Goal: Information Seeking & Learning: Find specific fact

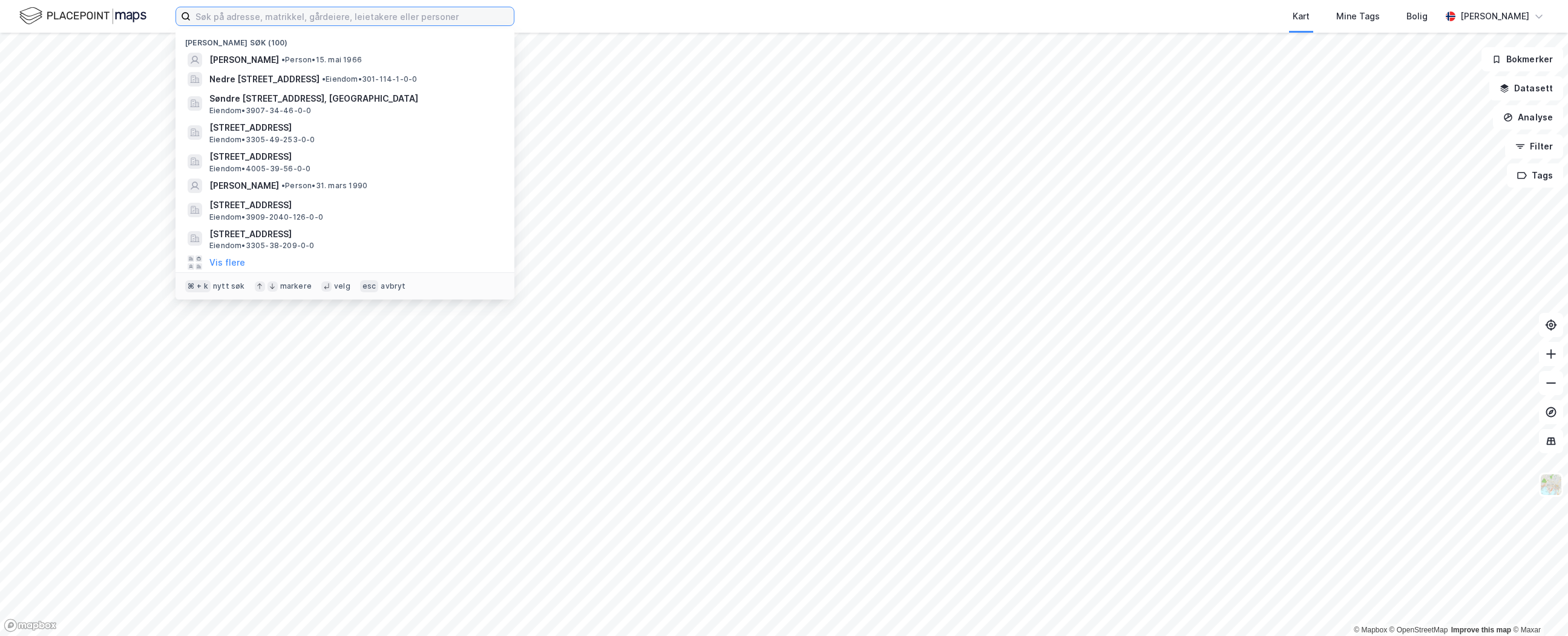
click at [457, 17] on input at bounding box center [352, 16] width 323 height 18
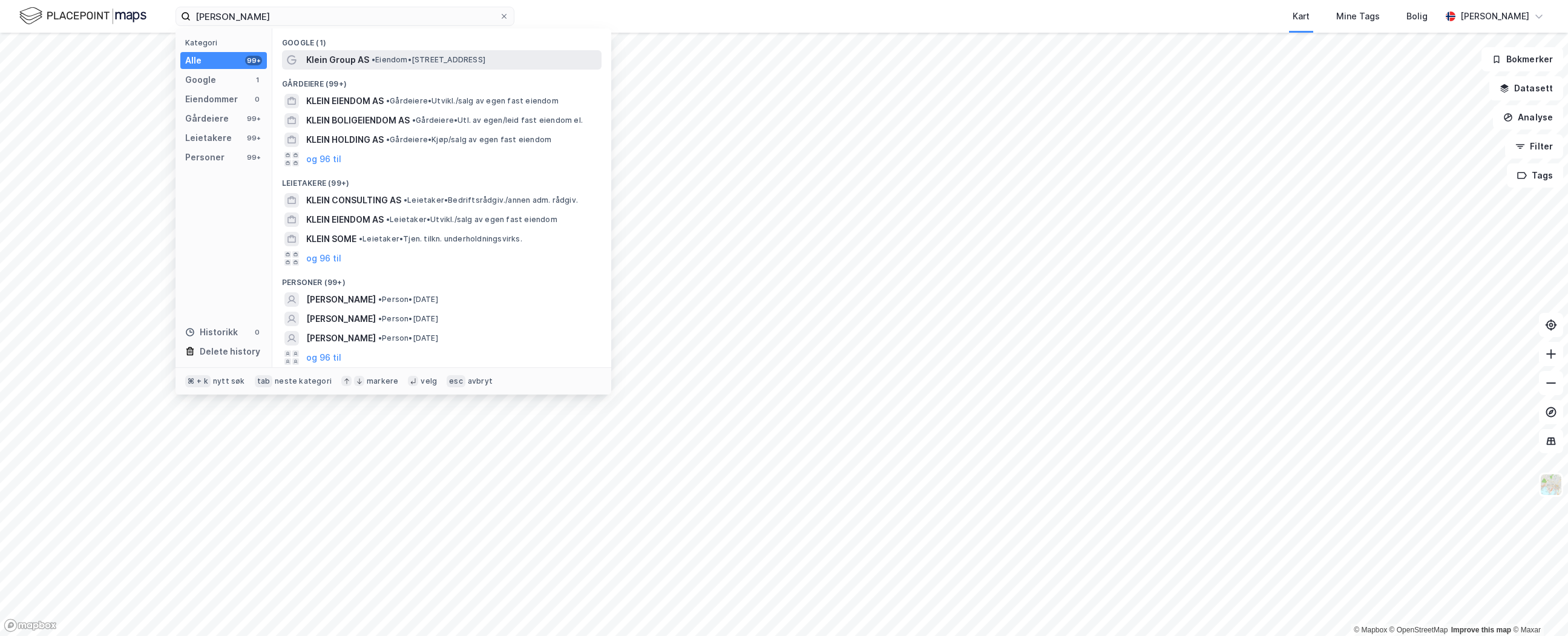
click at [426, 63] on span "• Eiendom • [STREET_ADDRESS]" at bounding box center [428, 60] width 114 height 9
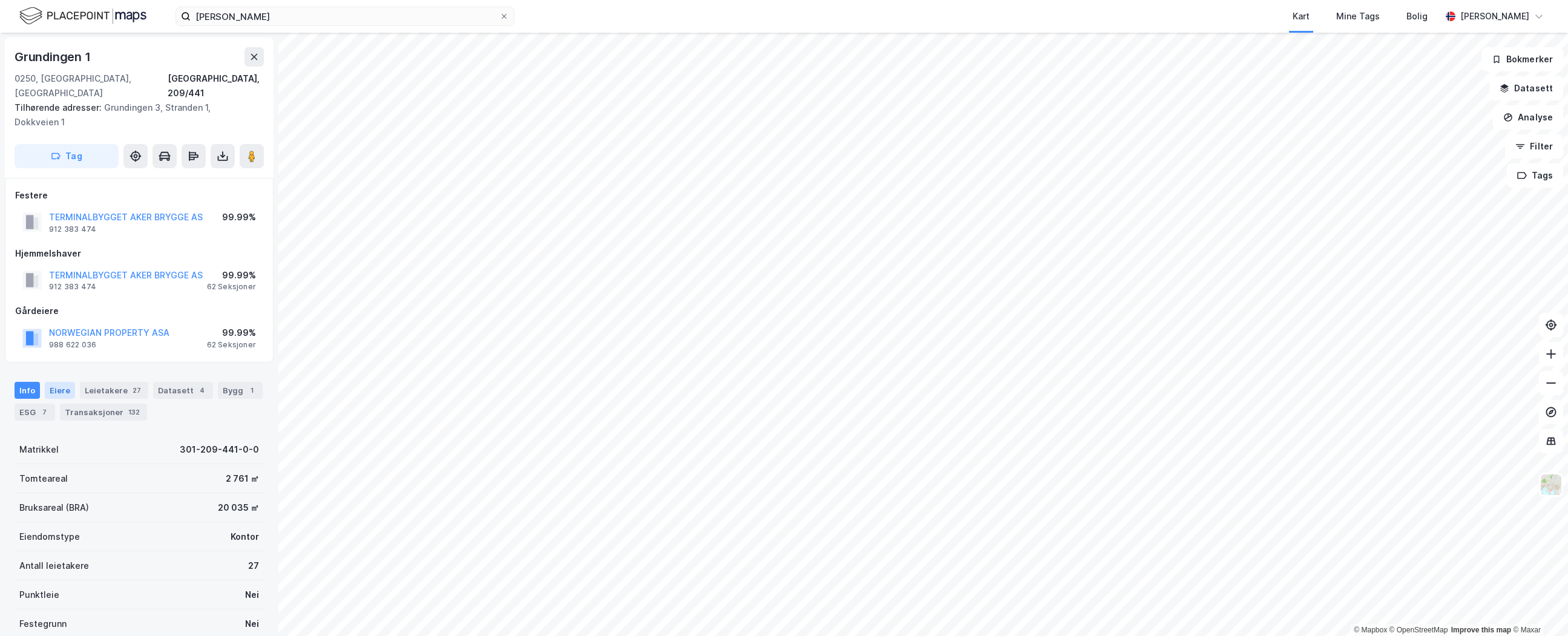
click at [66, 382] on div "Eiere" at bounding box center [60, 390] width 30 height 17
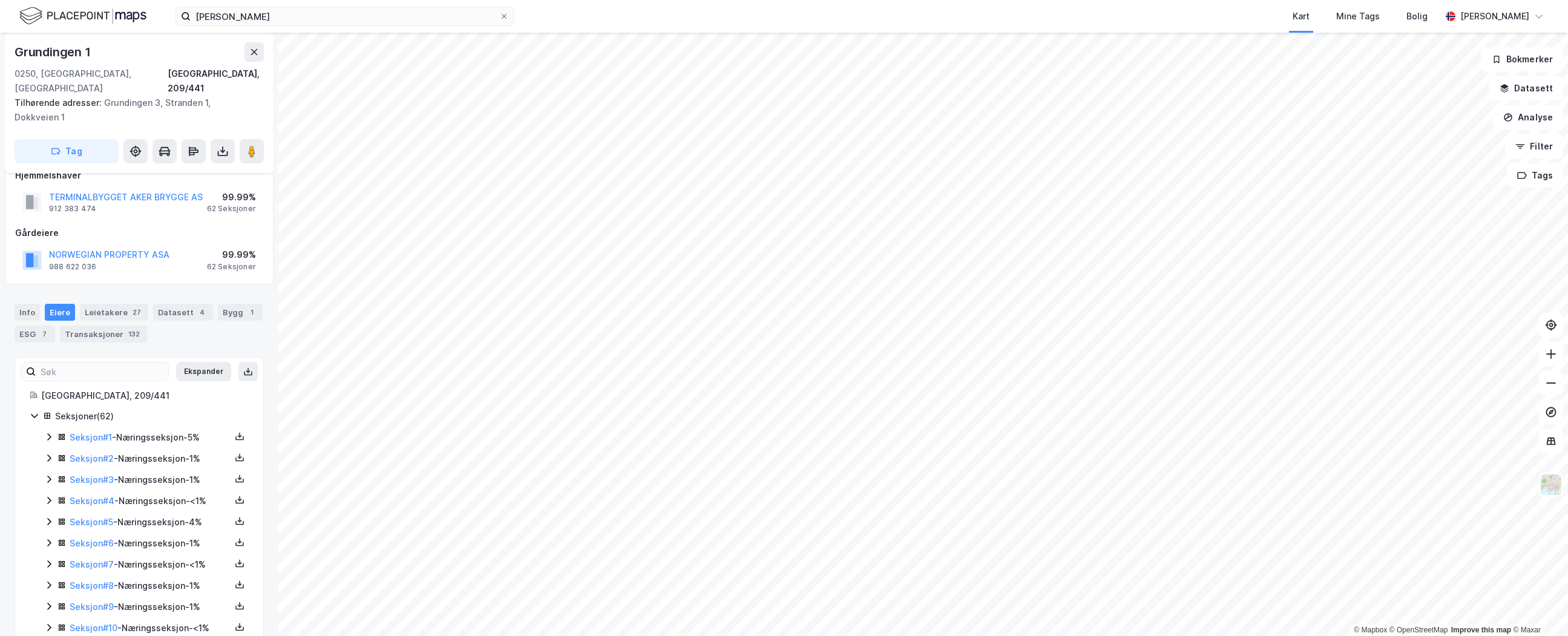
scroll to position [81, 0]
click at [28, 301] on div "Info" at bounding box center [27, 309] width 26 height 17
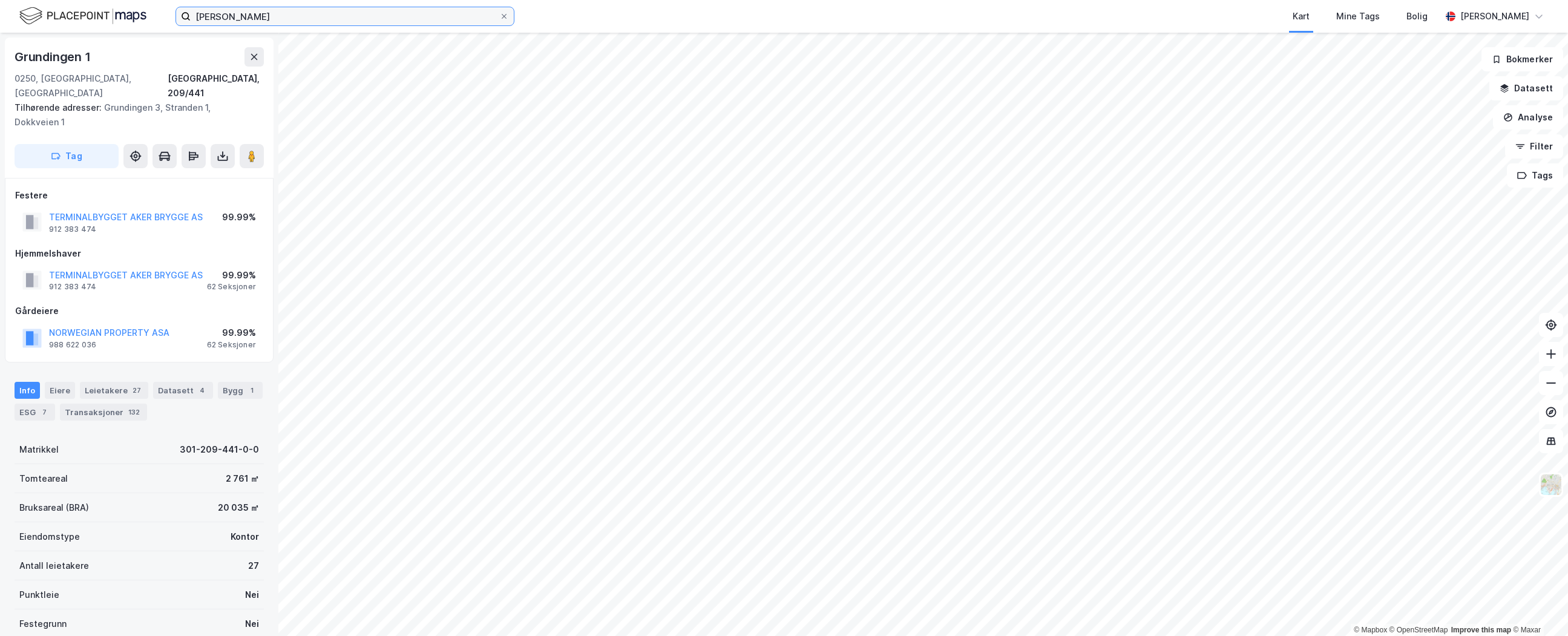
click at [320, 14] on input "Morten Klein" at bounding box center [345, 16] width 309 height 18
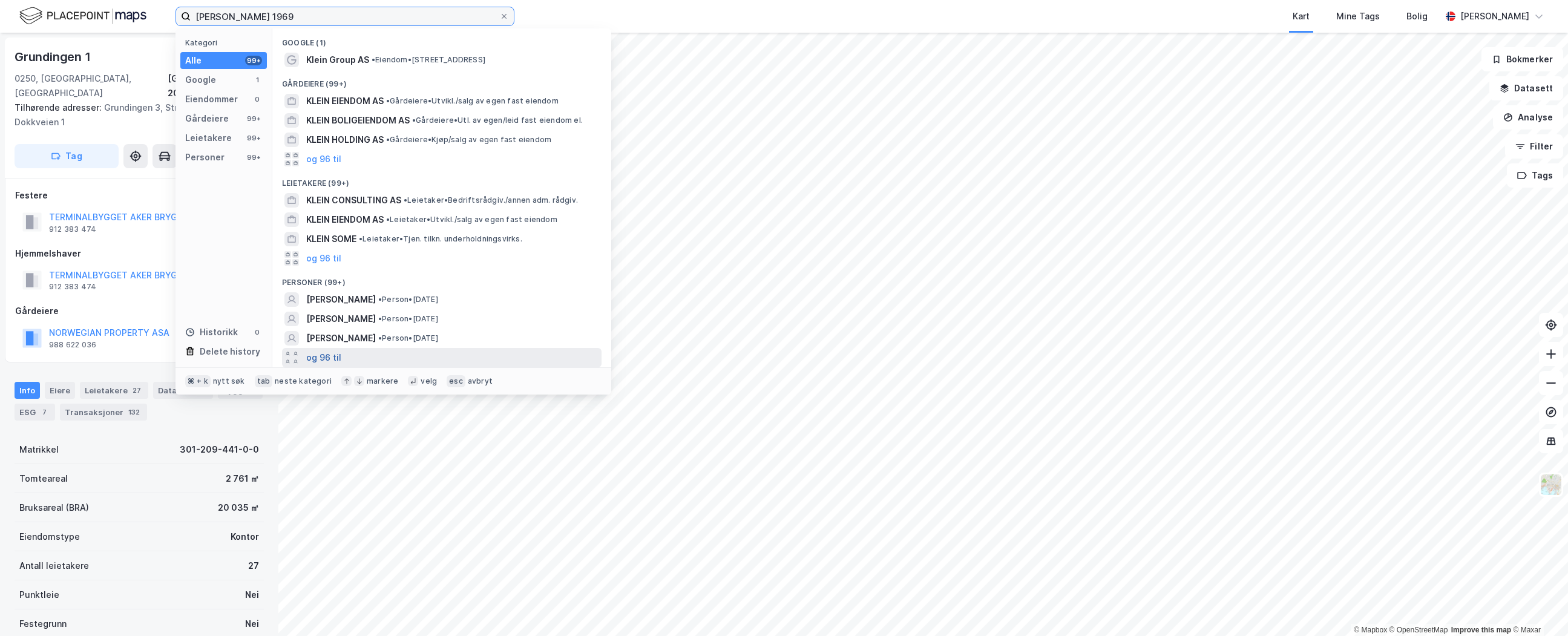
type input "Morten Klein 1969"
click at [315, 359] on button "og 96 til" at bounding box center [323, 357] width 35 height 14
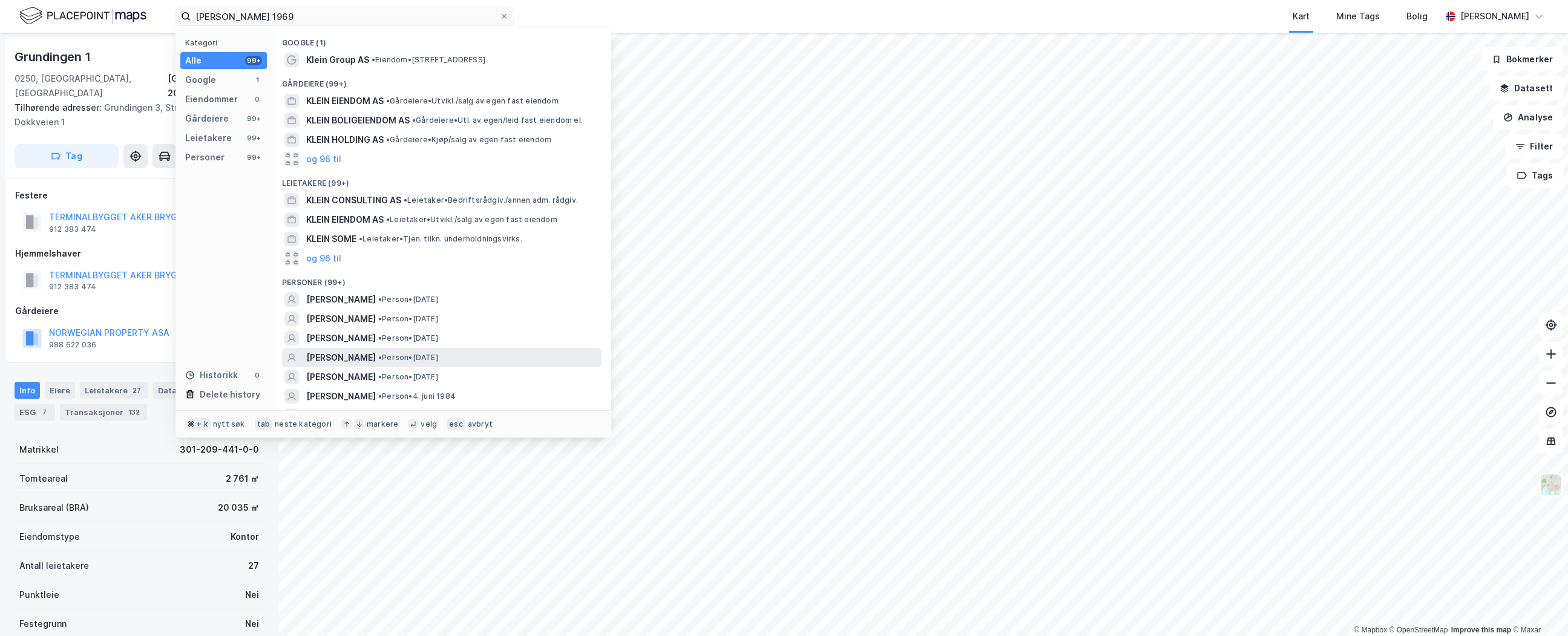
click at [438, 353] on span "• Person • 27. jan. 1969" at bounding box center [407, 357] width 60 height 9
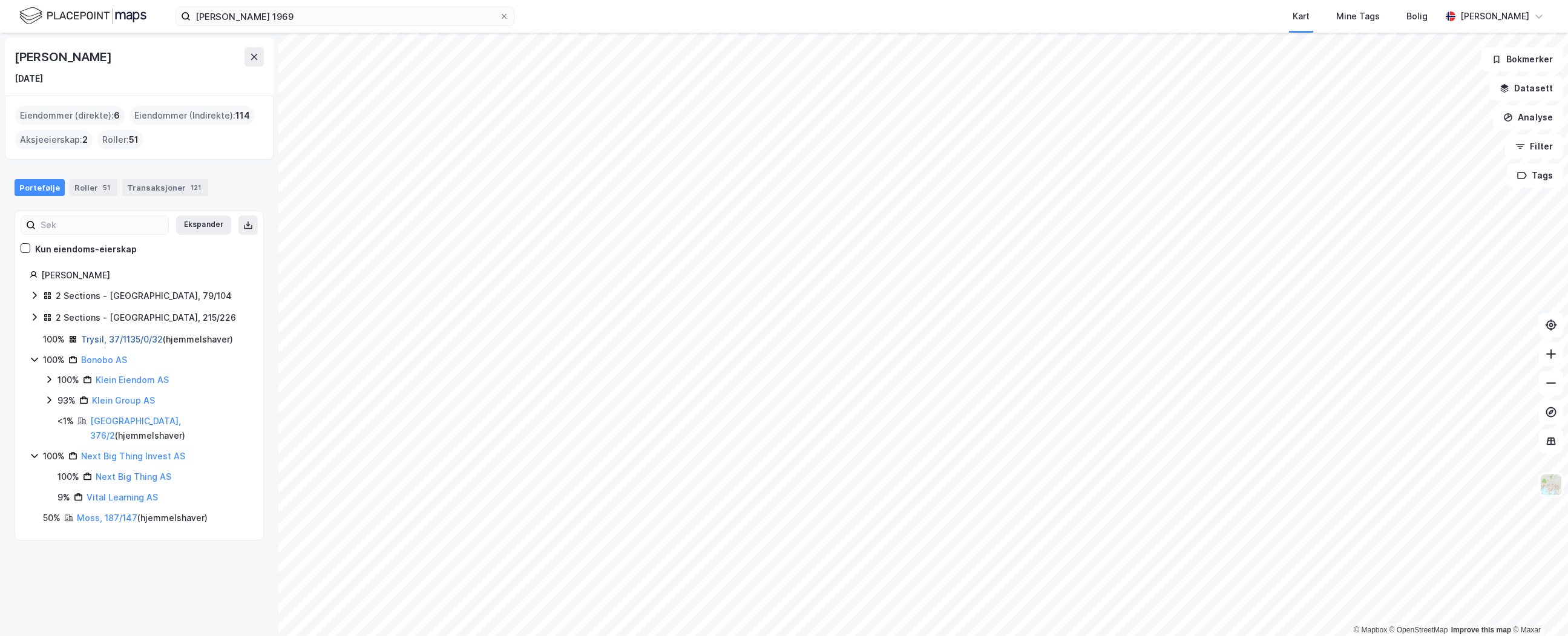
click at [106, 337] on link "Trysil, 37/1135/0/32" at bounding box center [122, 339] width 82 height 10
click at [34, 292] on icon at bounding box center [34, 295] width 9 height 9
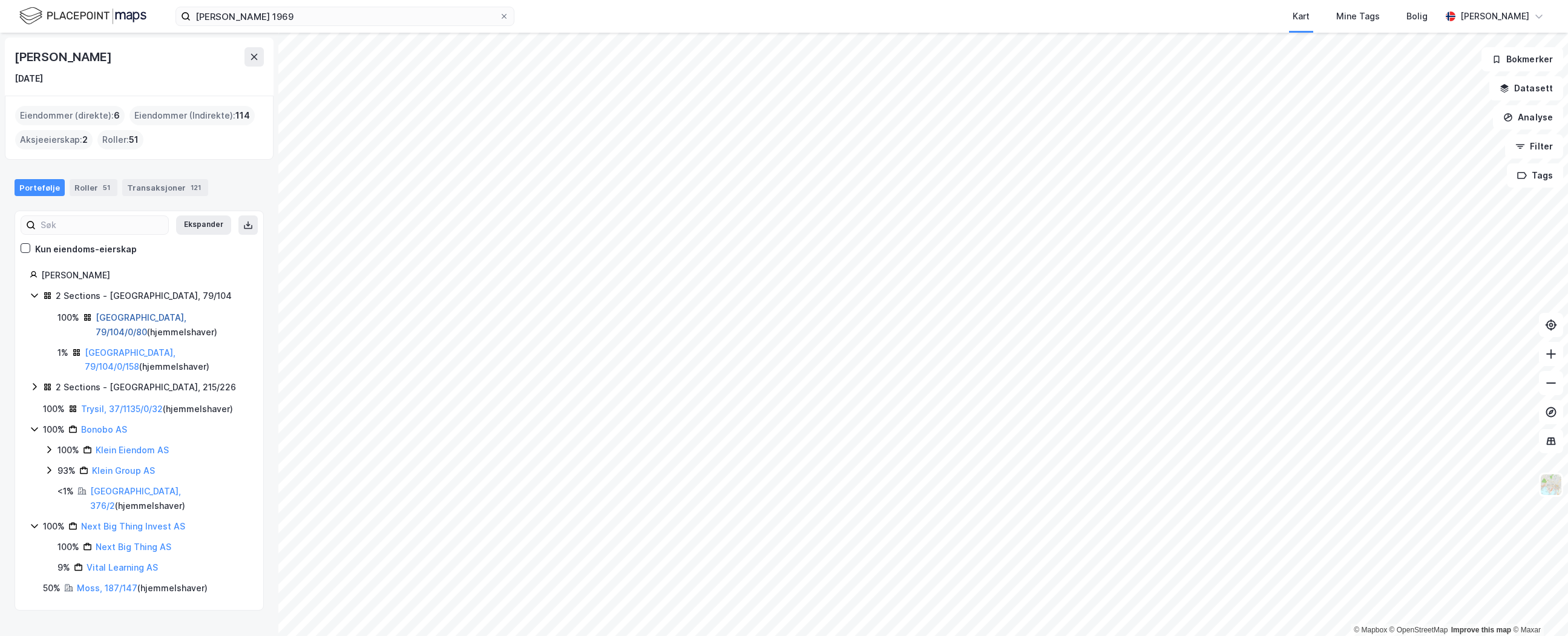
click at [141, 319] on link "Oslo, 79/104/0/80" at bounding box center [142, 325] width 91 height 25
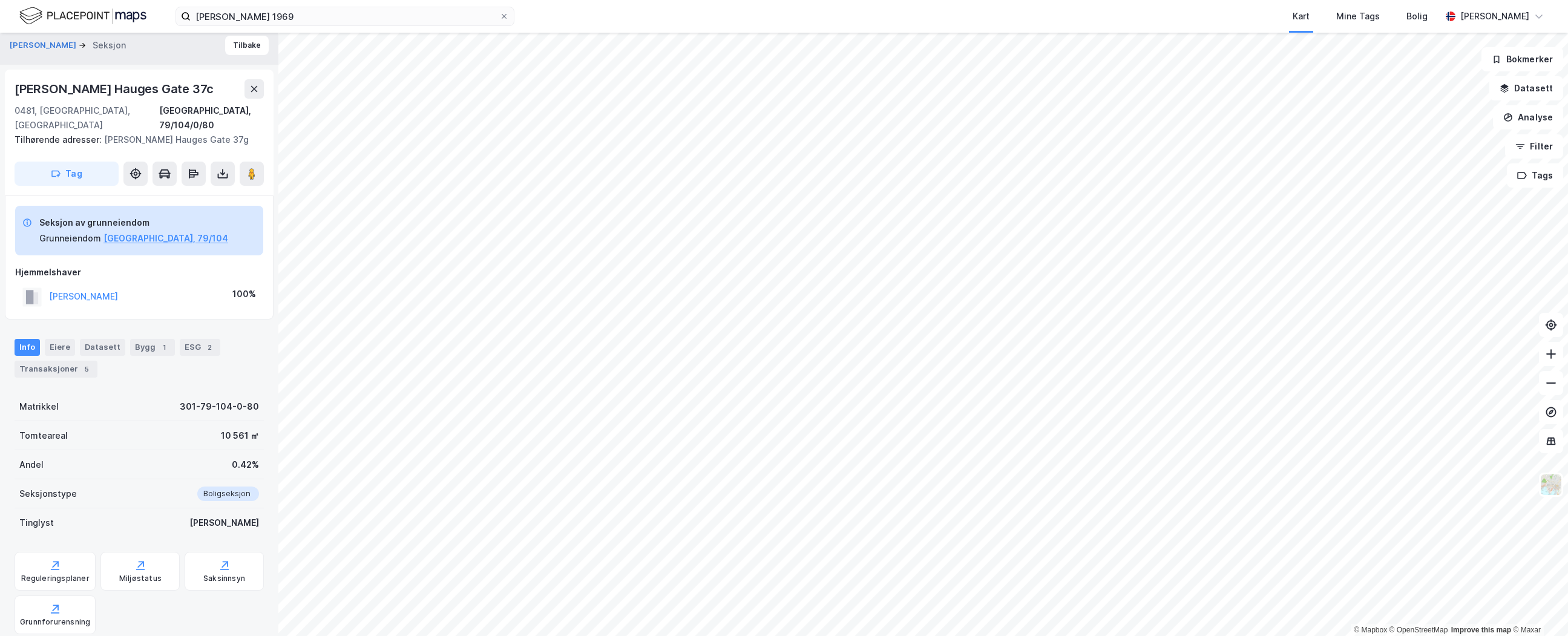
scroll to position [20, 0]
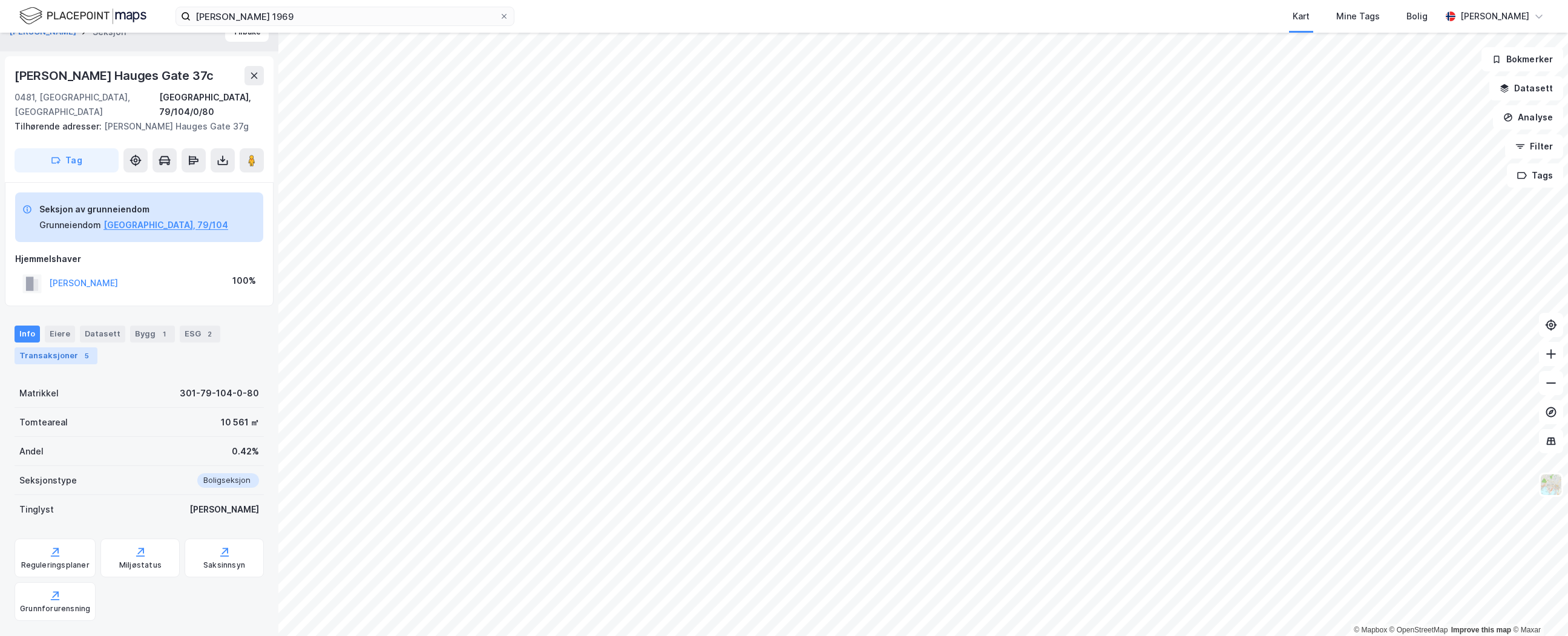
click at [88, 347] on div "Transaksjoner 5" at bounding box center [55, 356] width 83 height 17
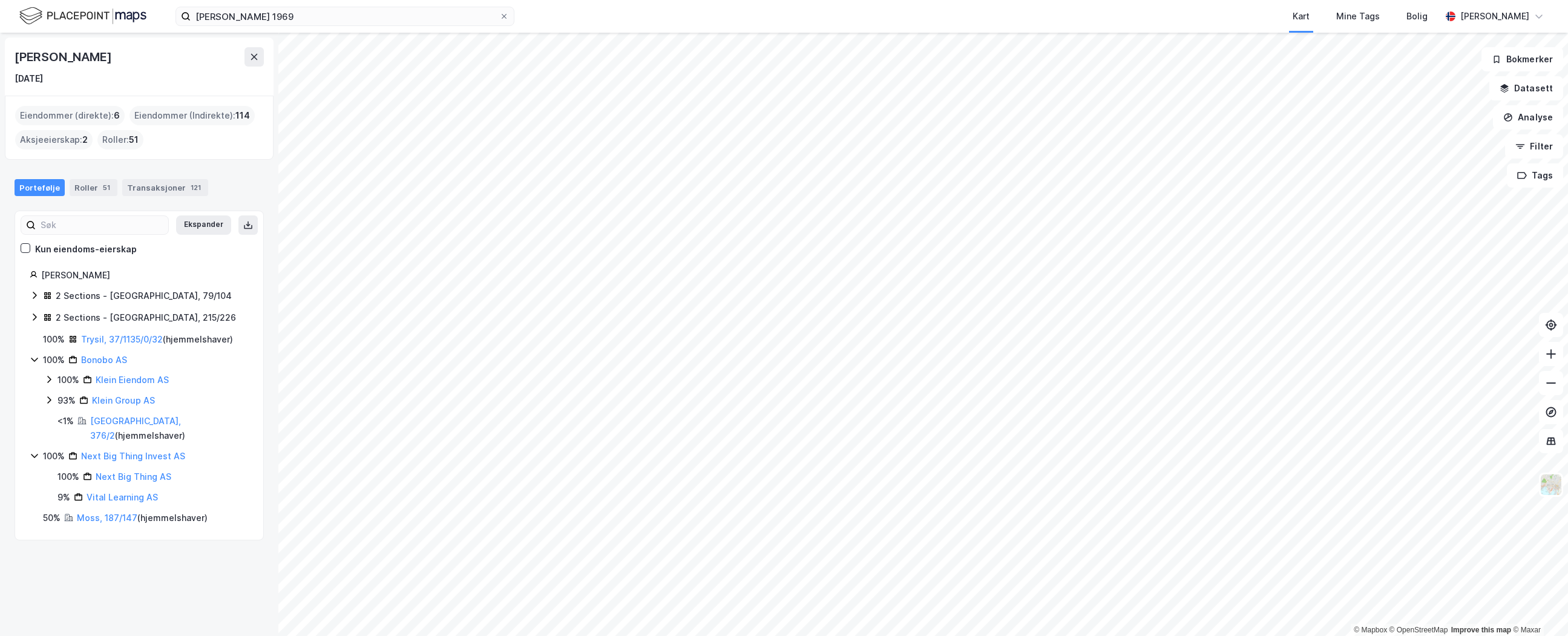
click at [34, 298] on icon at bounding box center [34, 295] width 9 height 9
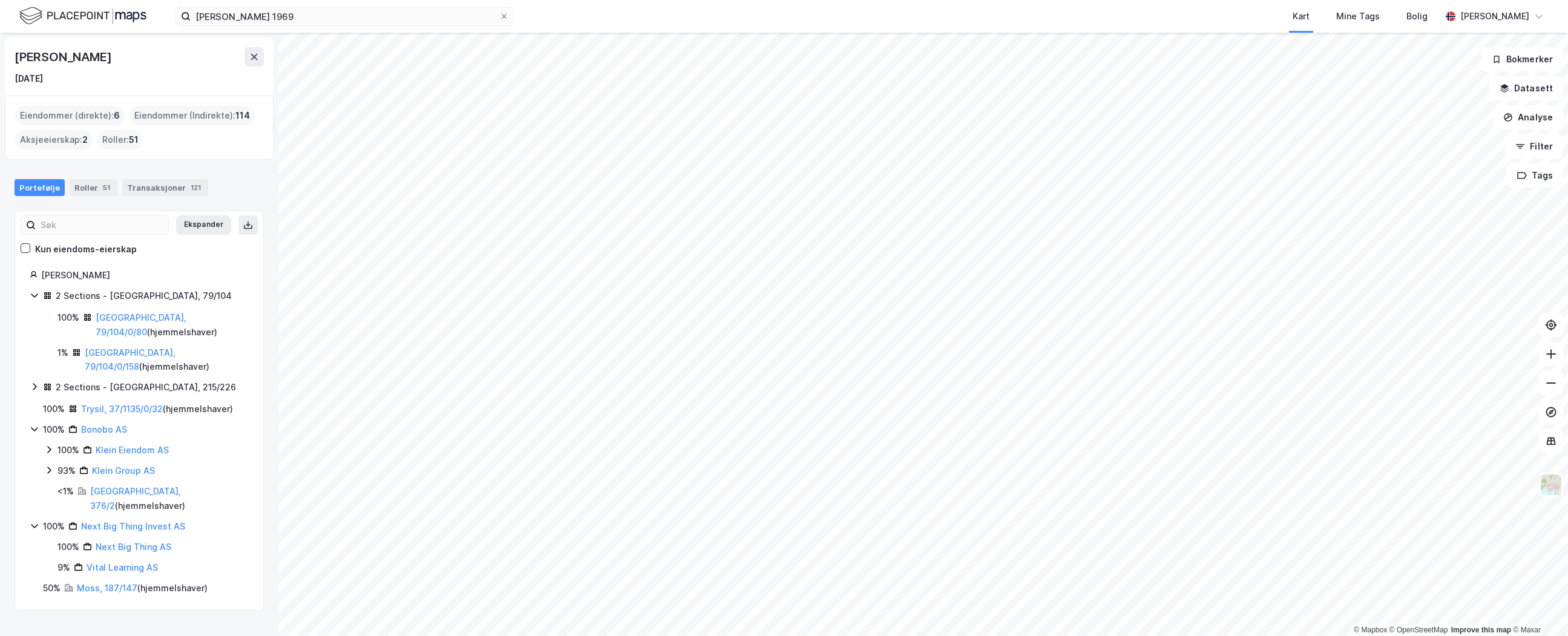
click at [34, 297] on icon at bounding box center [33, 295] width 7 height 4
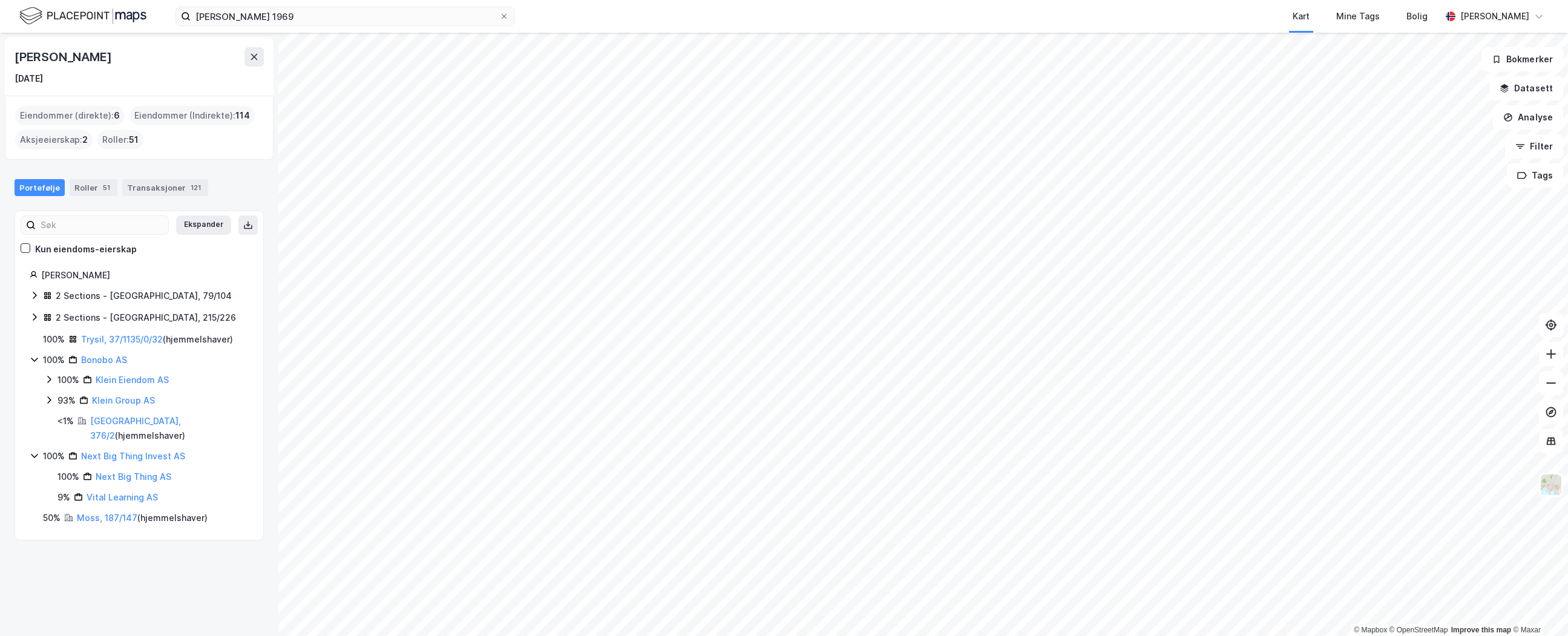
click at [35, 315] on icon at bounding box center [34, 317] width 4 height 8
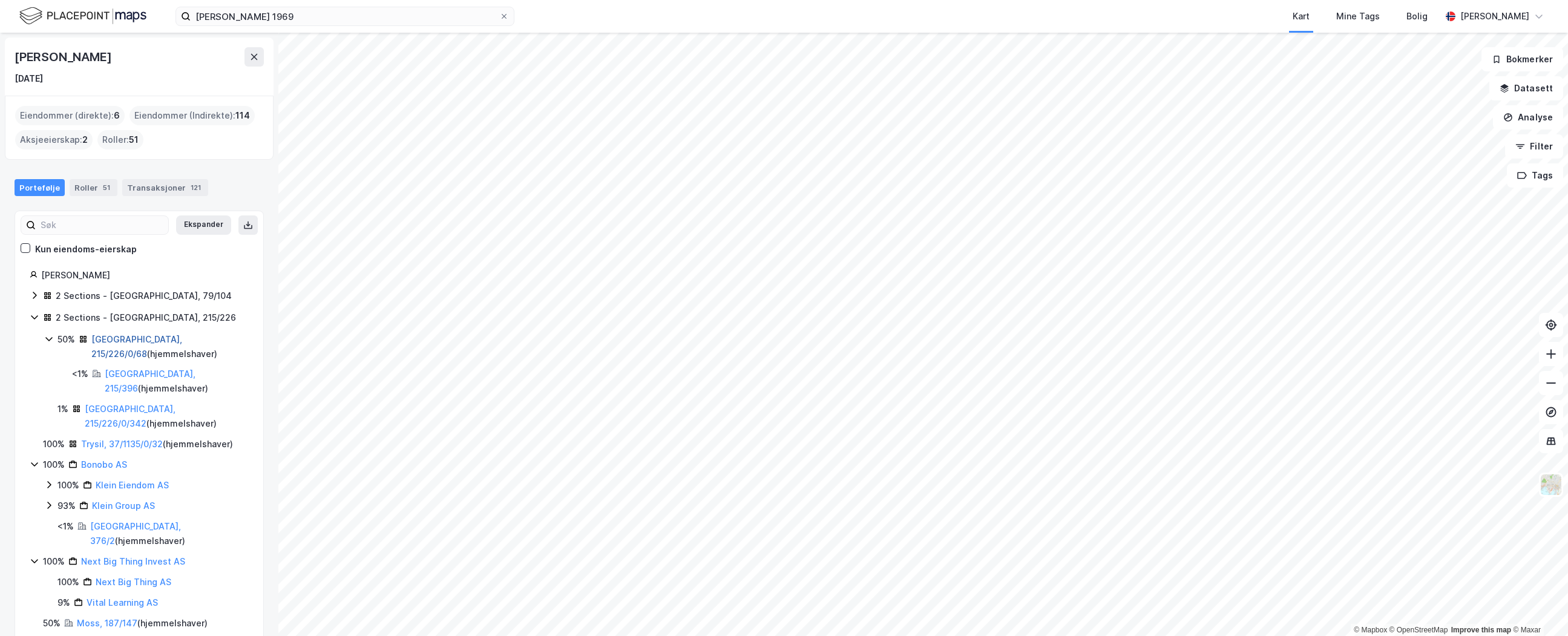
click at [135, 341] on link "Oslo, 215/226/0/68" at bounding box center [137, 346] width 91 height 25
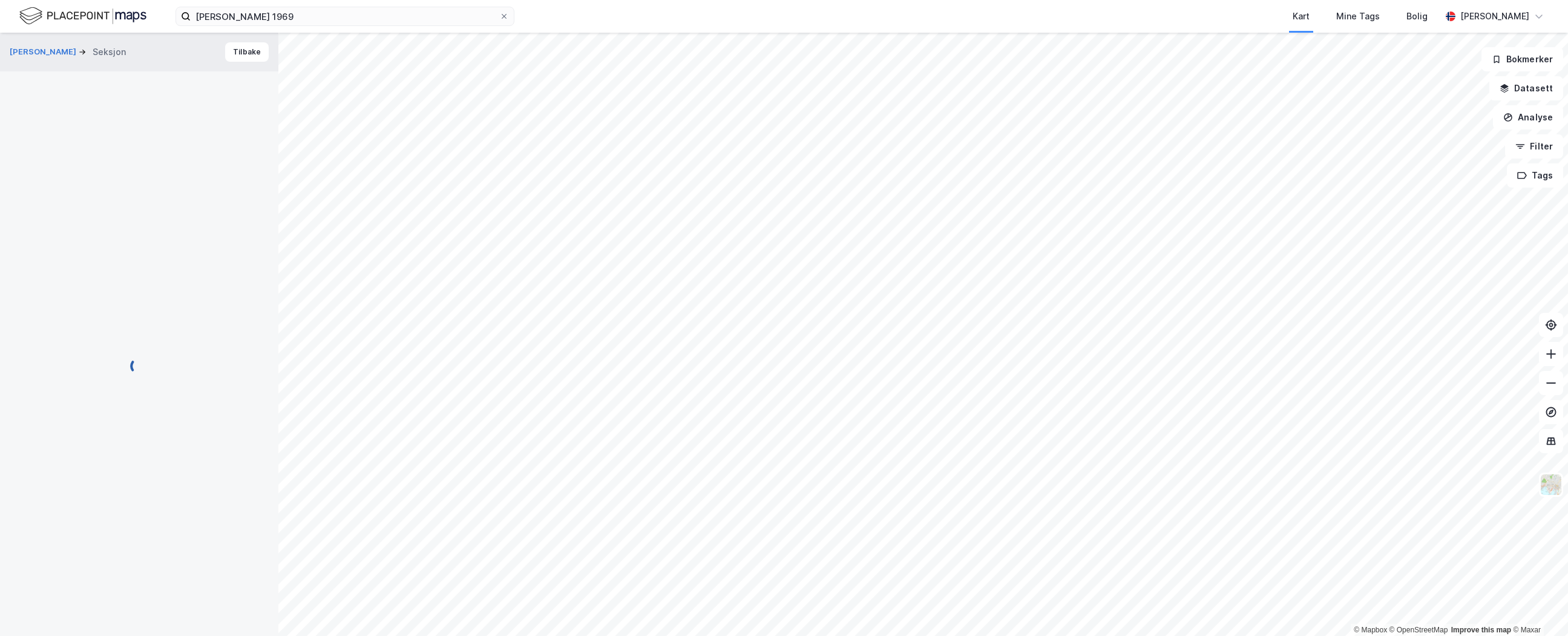
scroll to position [4, 0]
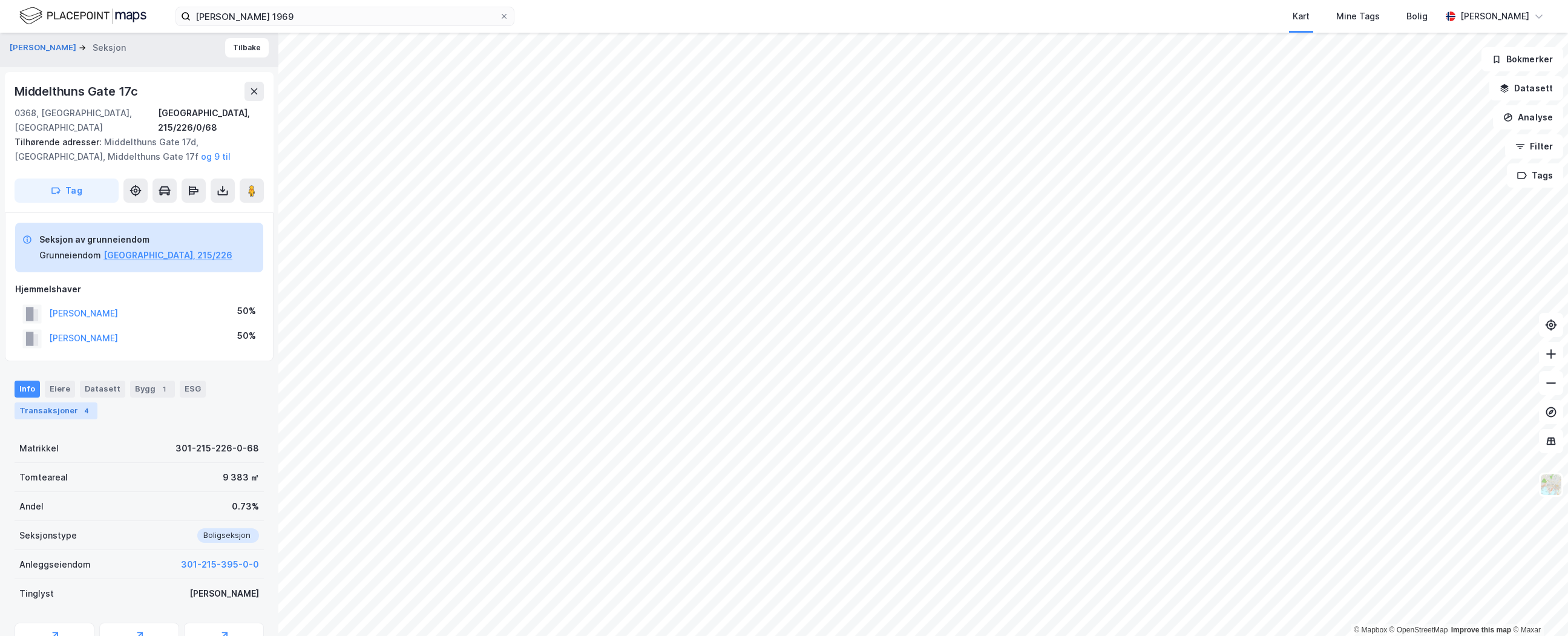
click at [88, 402] on div "Transaksjoner 4" at bounding box center [55, 411] width 83 height 17
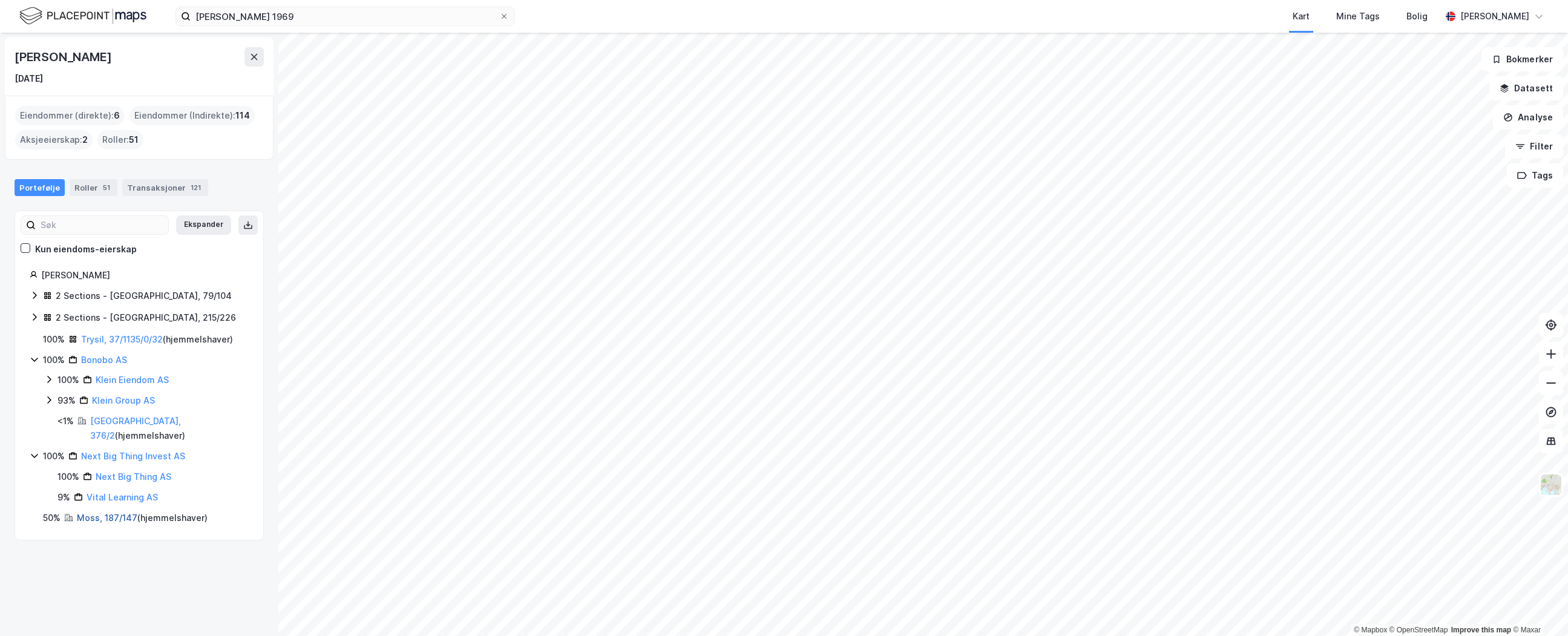
click at [104, 513] on link "Moss, 187/147" at bounding box center [107, 517] width 61 height 10
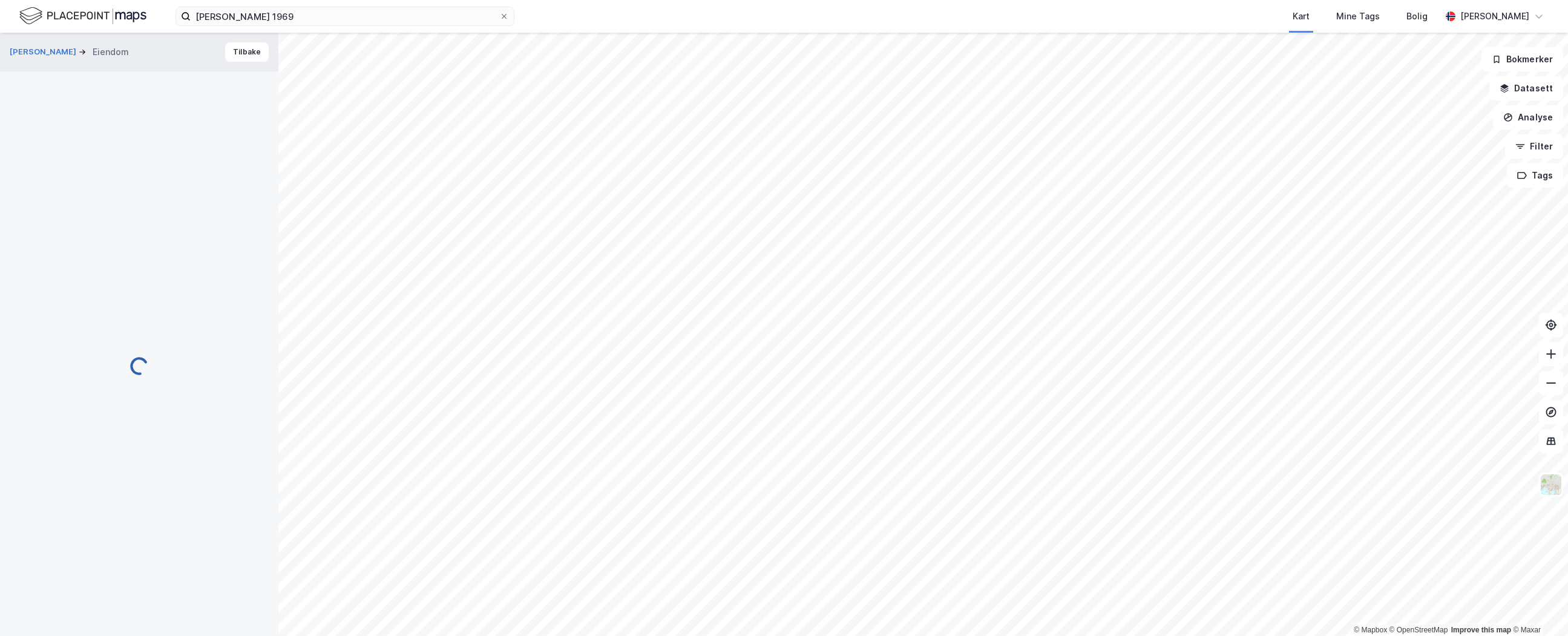
scroll to position [1, 0]
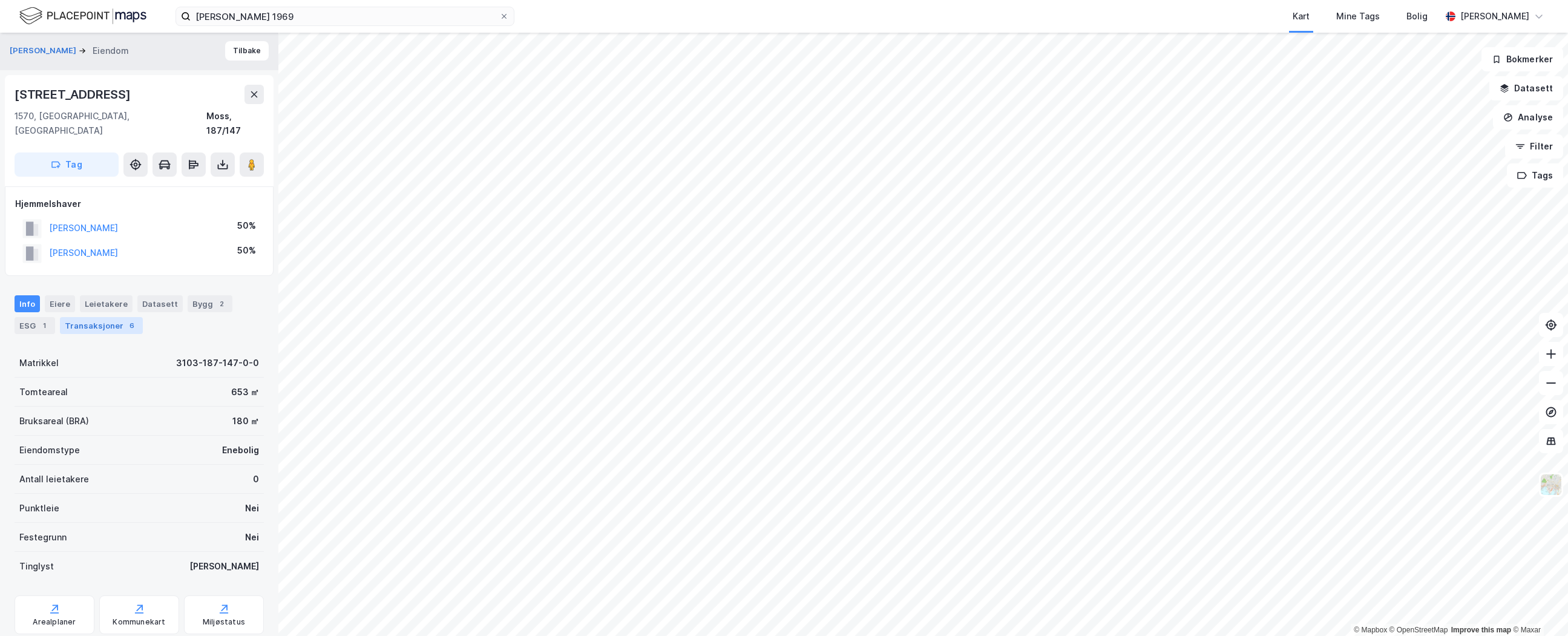
click at [110, 317] on div "Transaksjoner 6" at bounding box center [101, 326] width 83 height 17
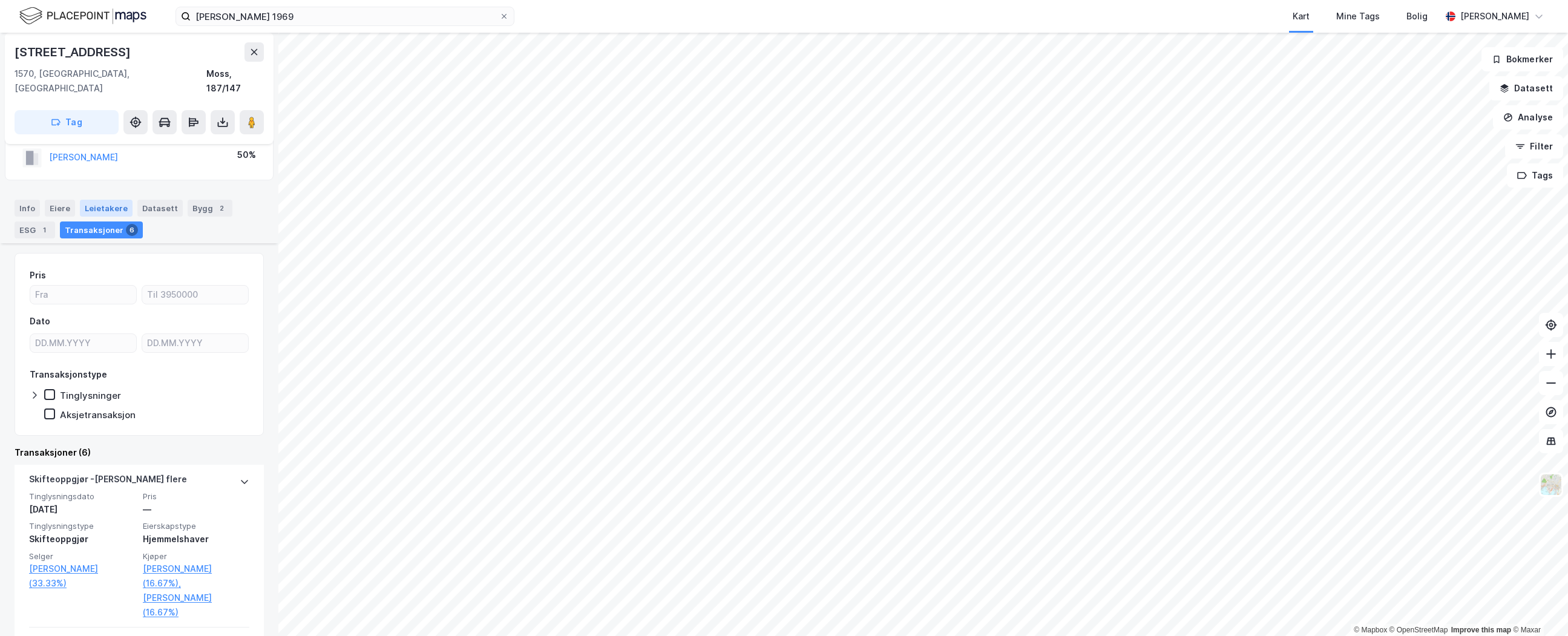
scroll to position [337, 0]
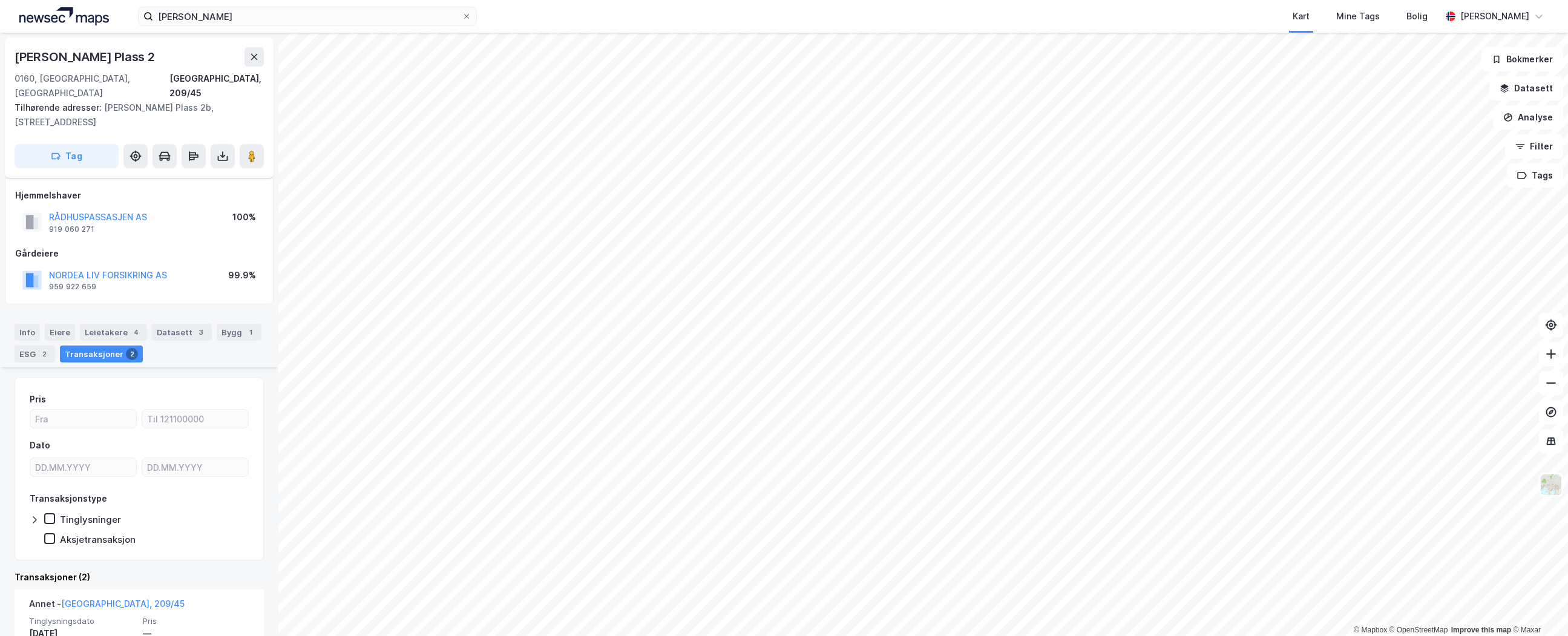
scroll to position [220, 0]
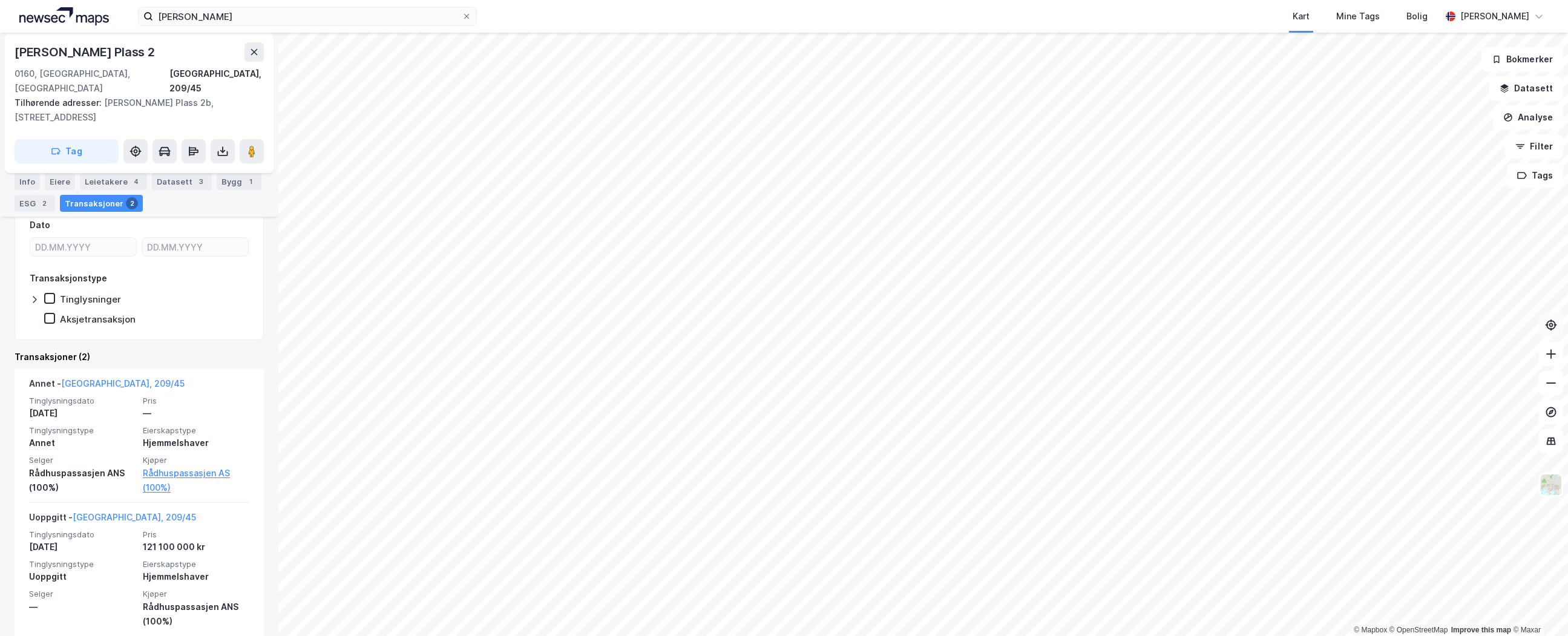
click at [1548, 329] on icon at bounding box center [1551, 325] width 12 height 12
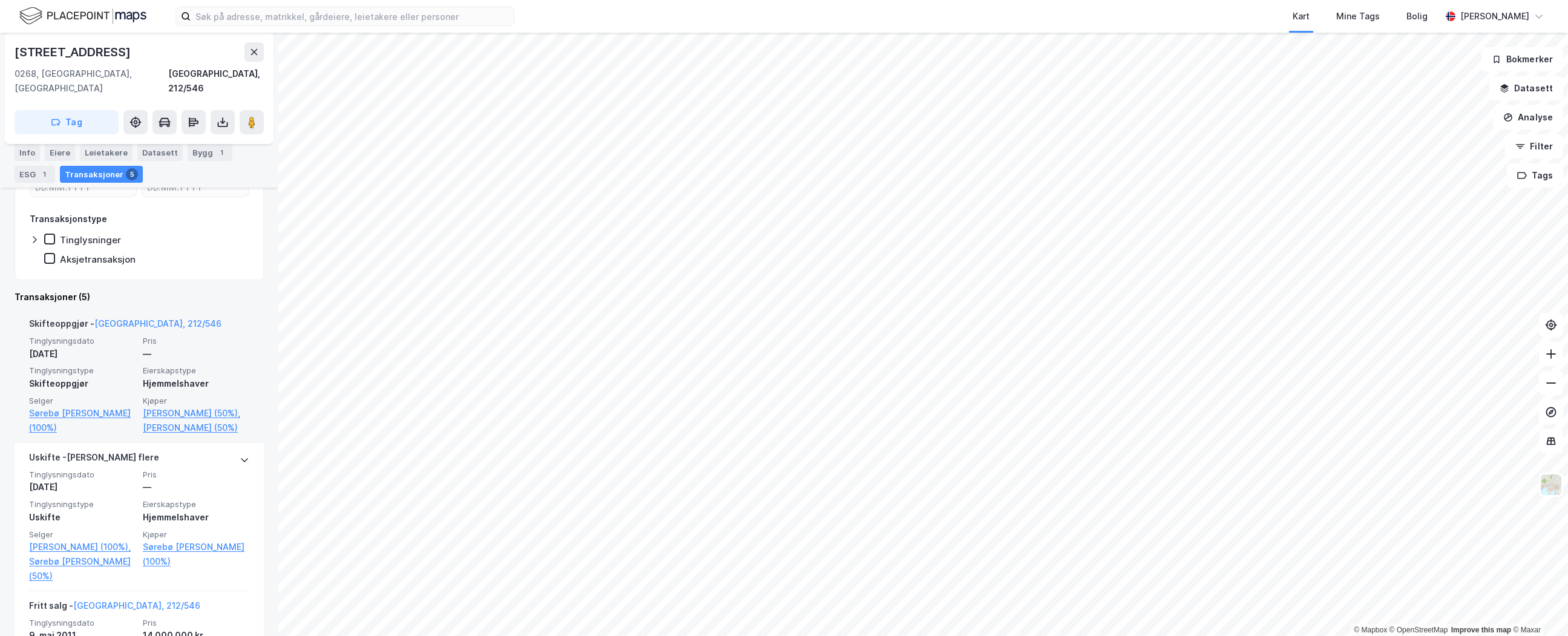
scroll to position [256, 0]
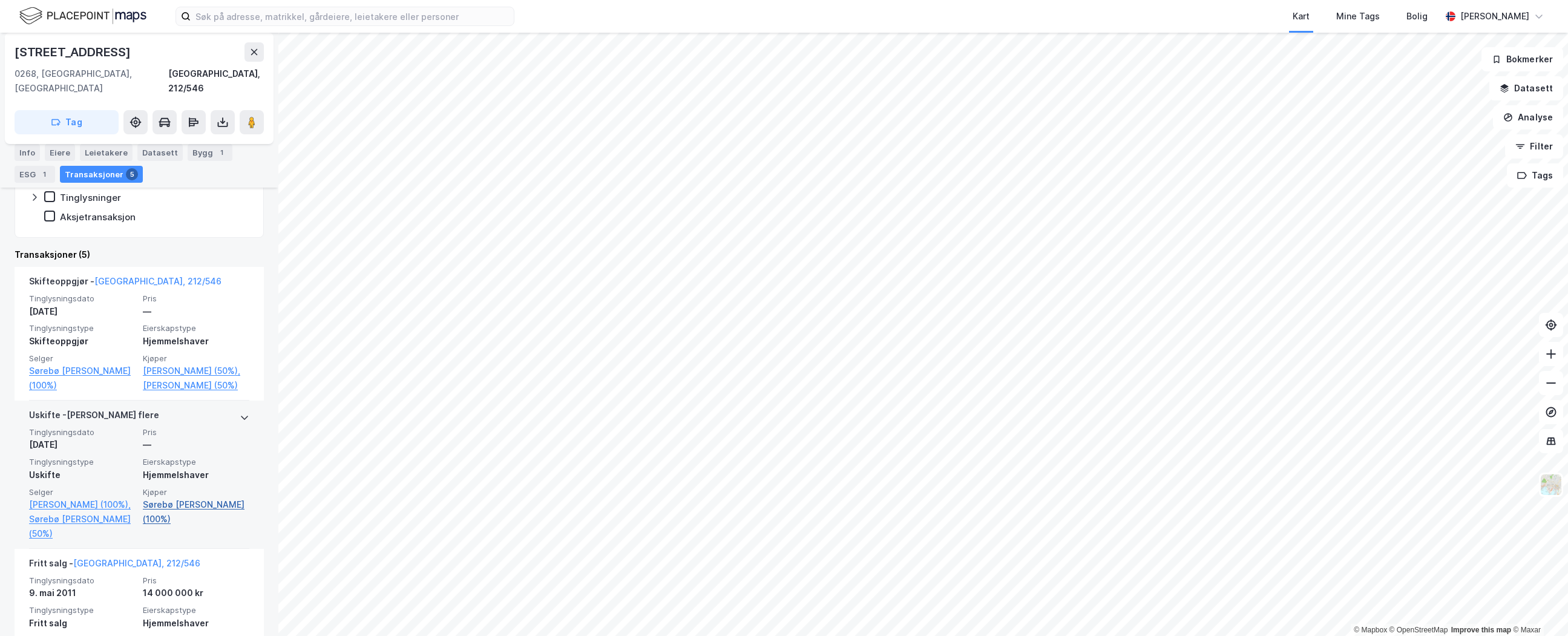
click at [188, 508] on link "Sørebø Fevziye Kaya (100%)" at bounding box center [196, 512] width 106 height 29
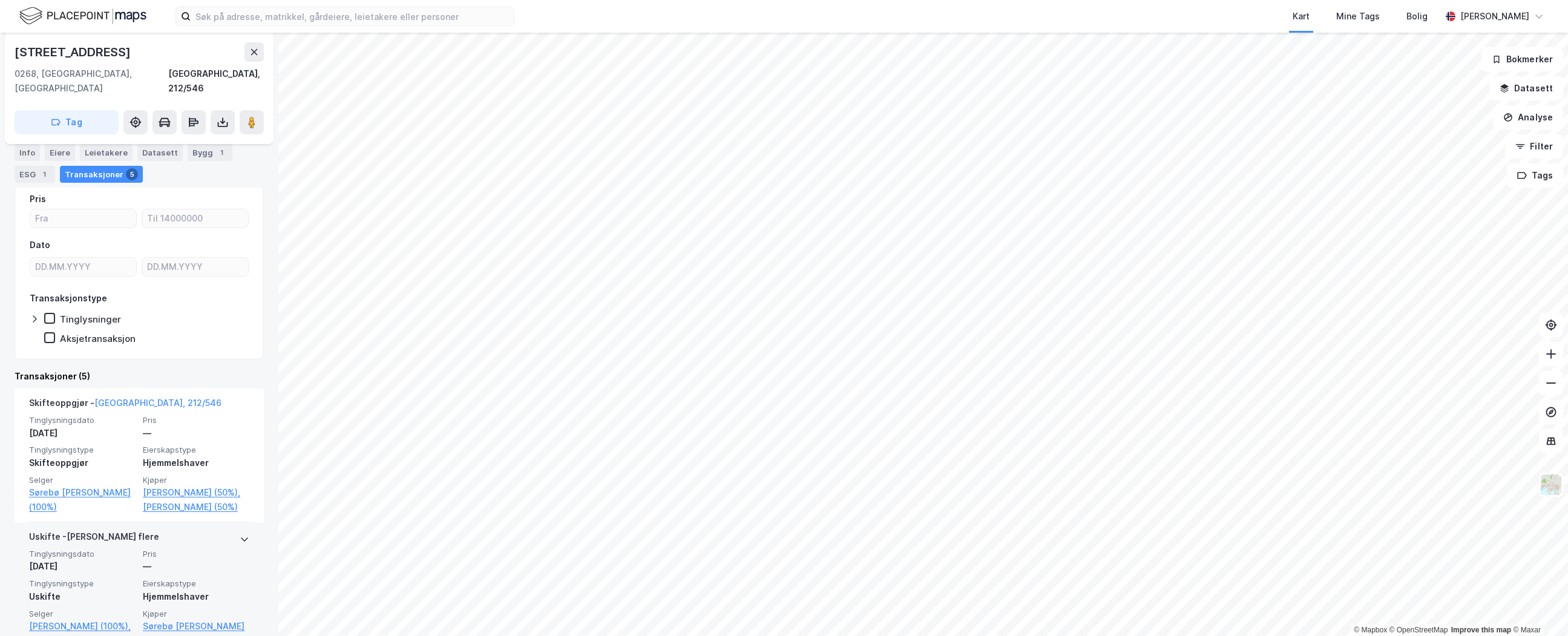
scroll to position [141, 0]
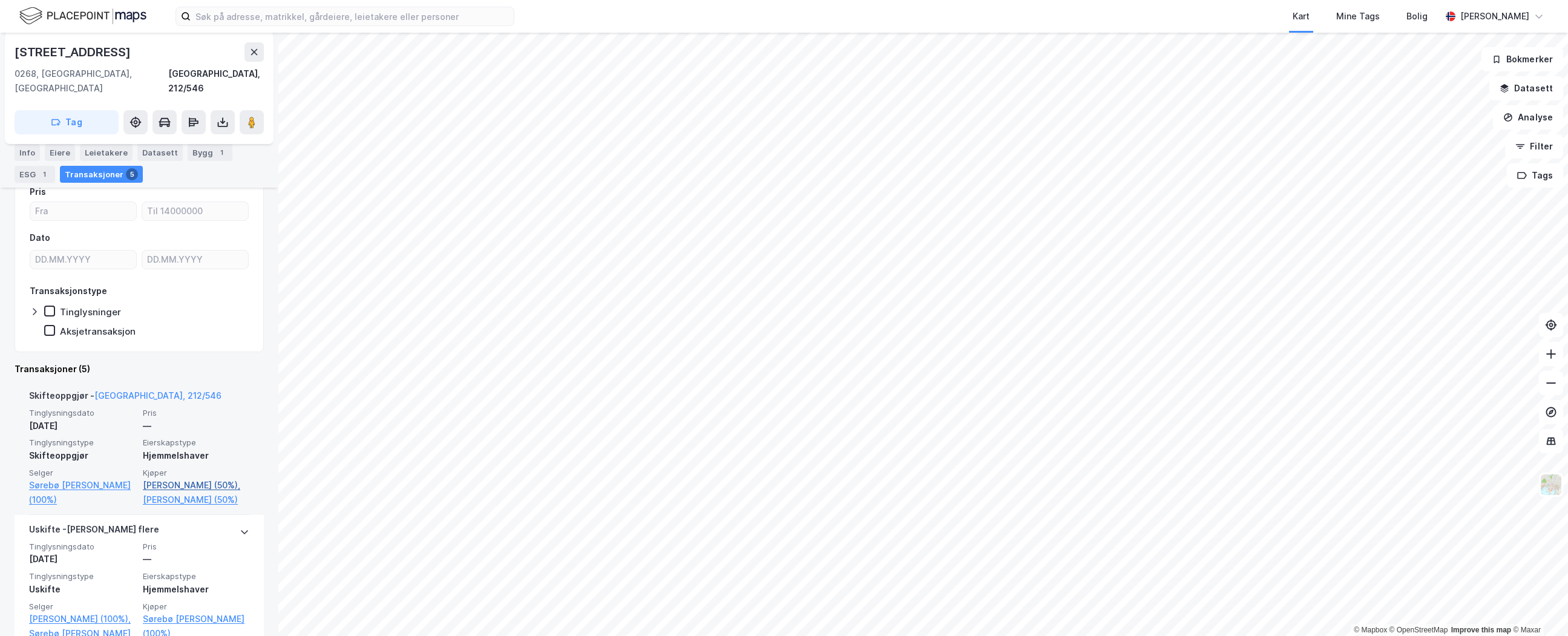
click at [195, 477] on link "Sørebø Novin Kaya (50%)," at bounding box center [196, 484] width 106 height 14
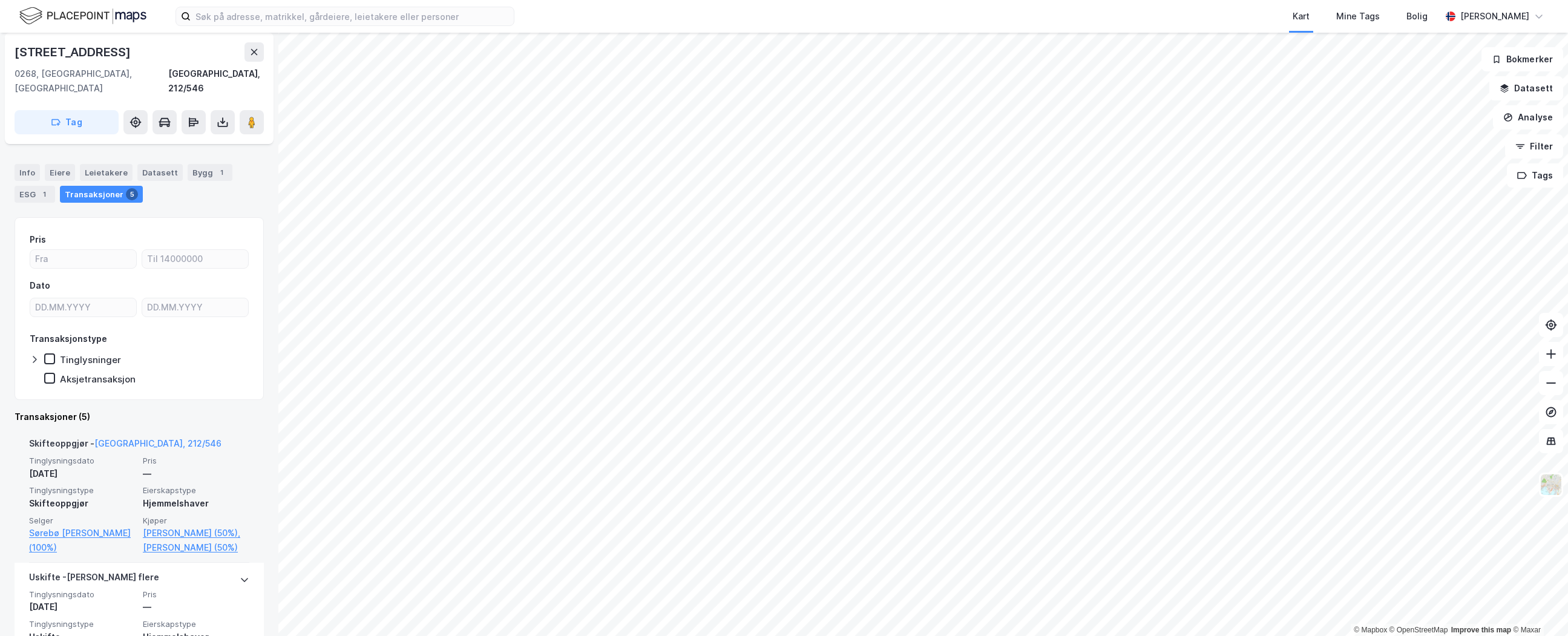
scroll to position [103, 0]
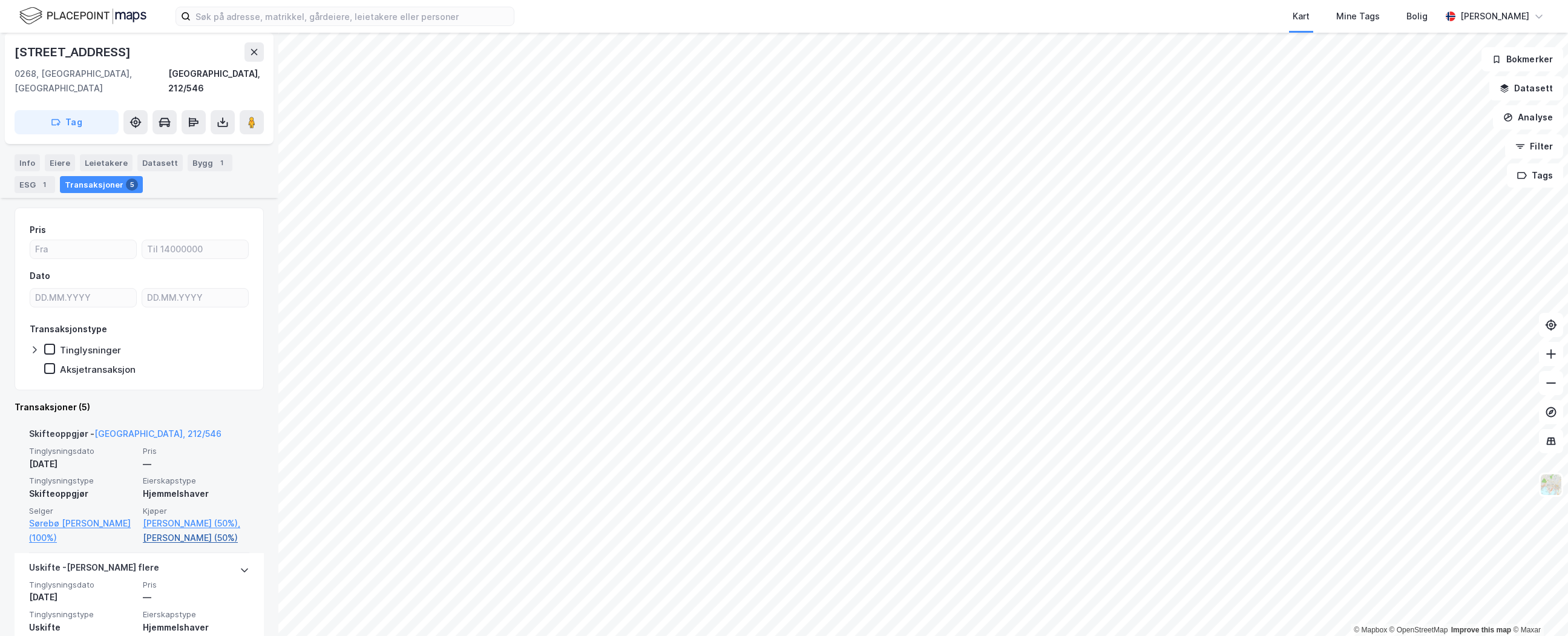
click at [189, 534] on link "Sørebø Helin Kaya (50%)" at bounding box center [196, 537] width 106 height 14
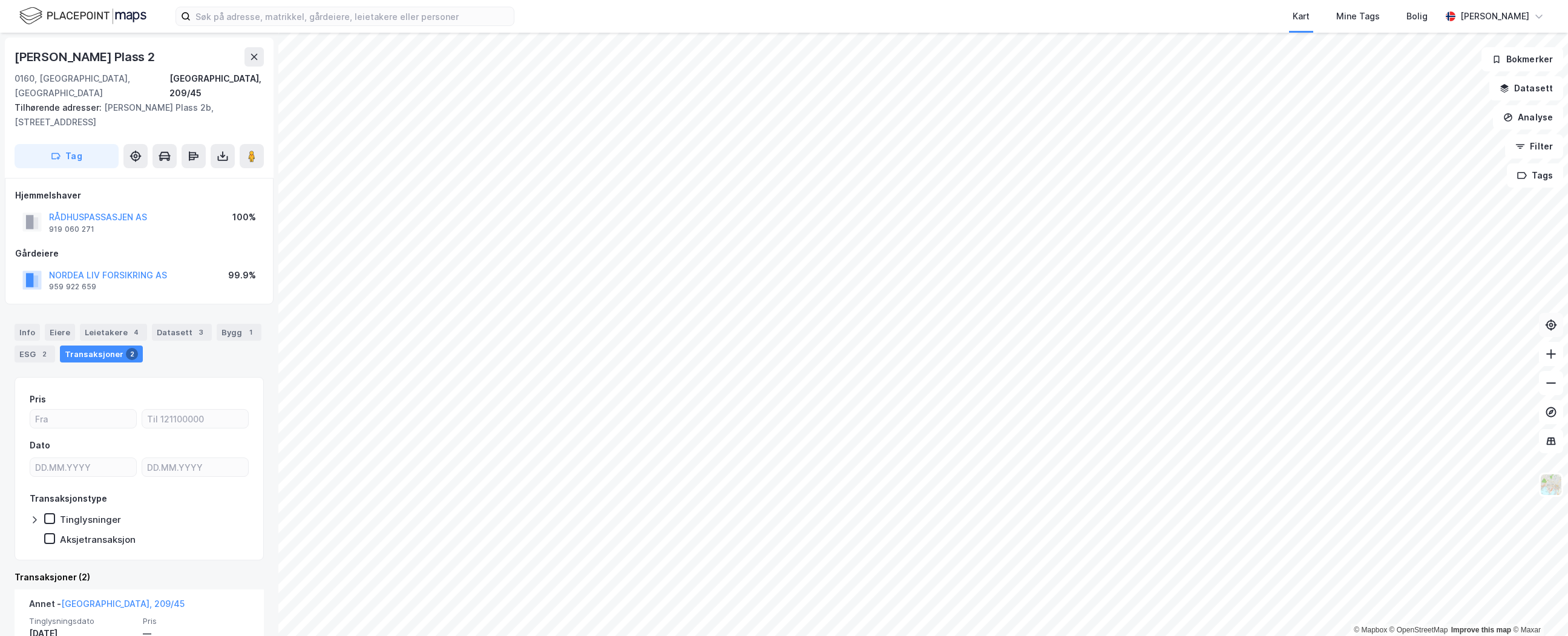
click at [1550, 329] on icon at bounding box center [1551, 325] width 12 height 12
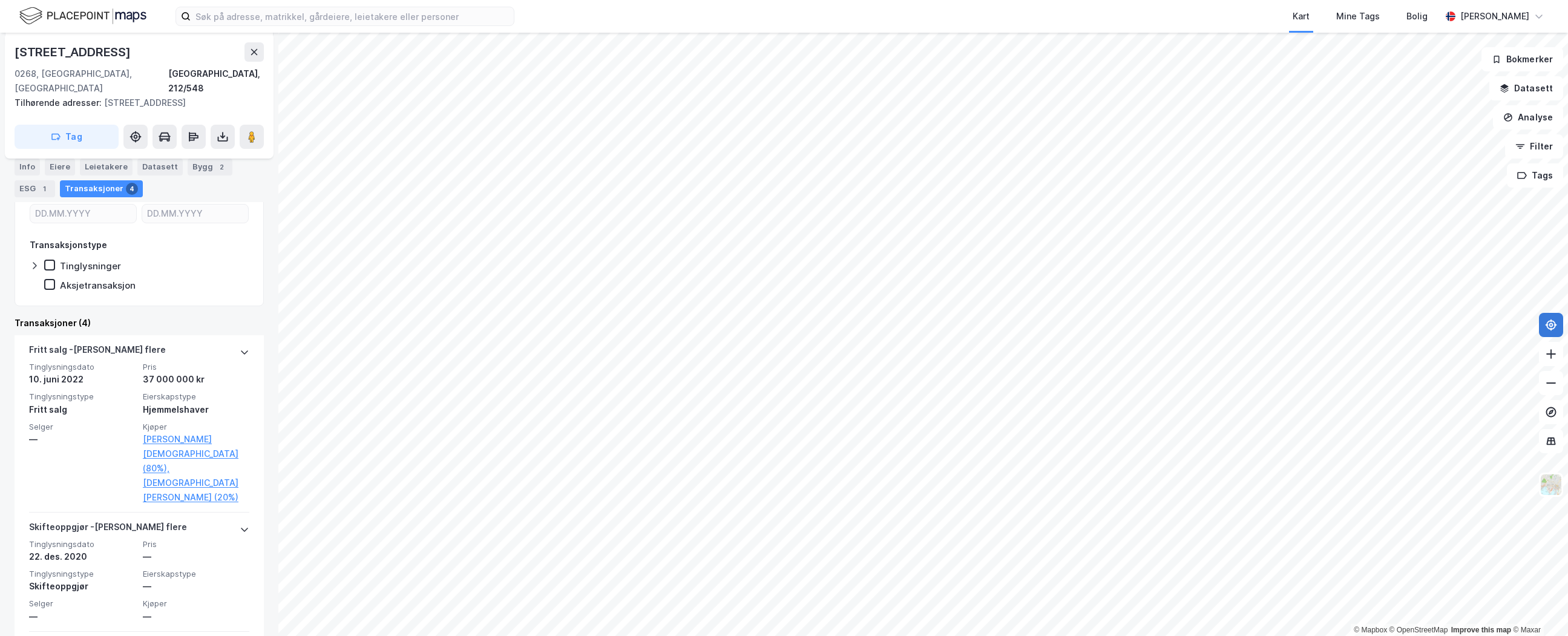
scroll to position [216, 0]
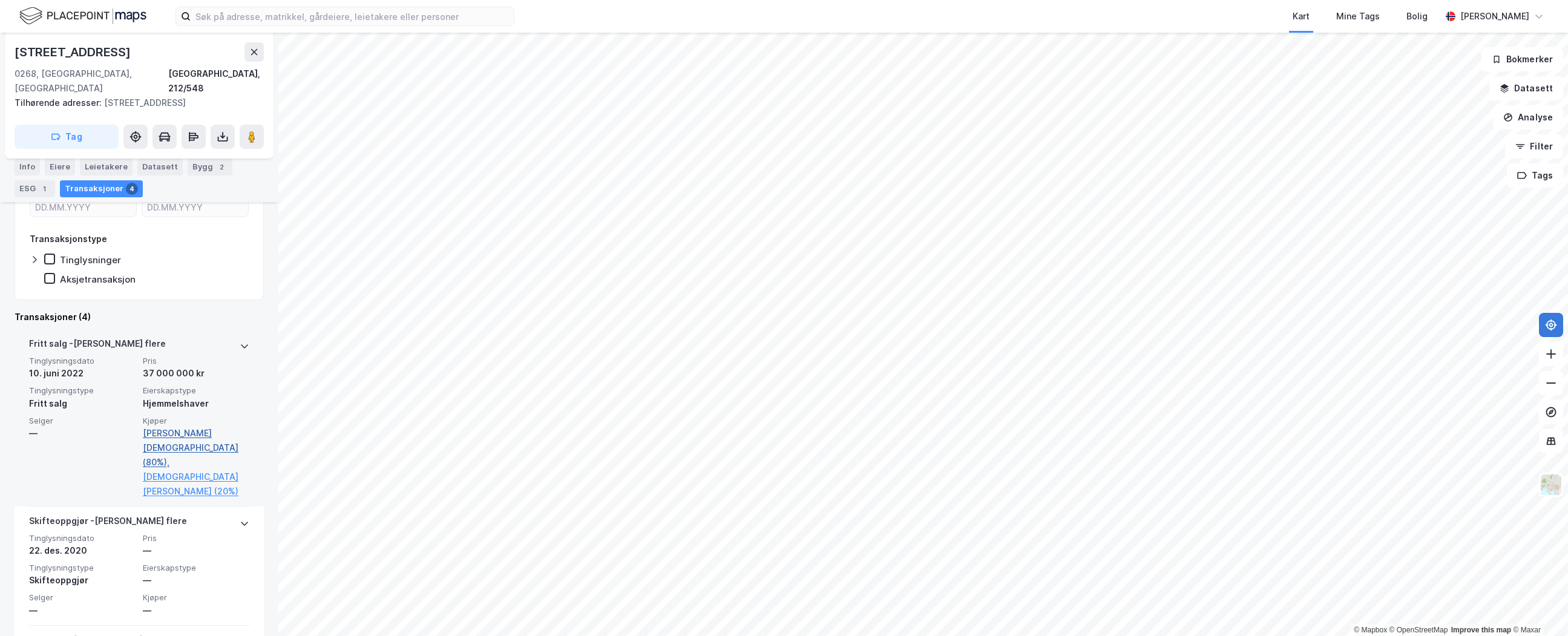
click at [202, 426] on link "Saure Christian Torp (80%)," at bounding box center [196, 448] width 106 height 44
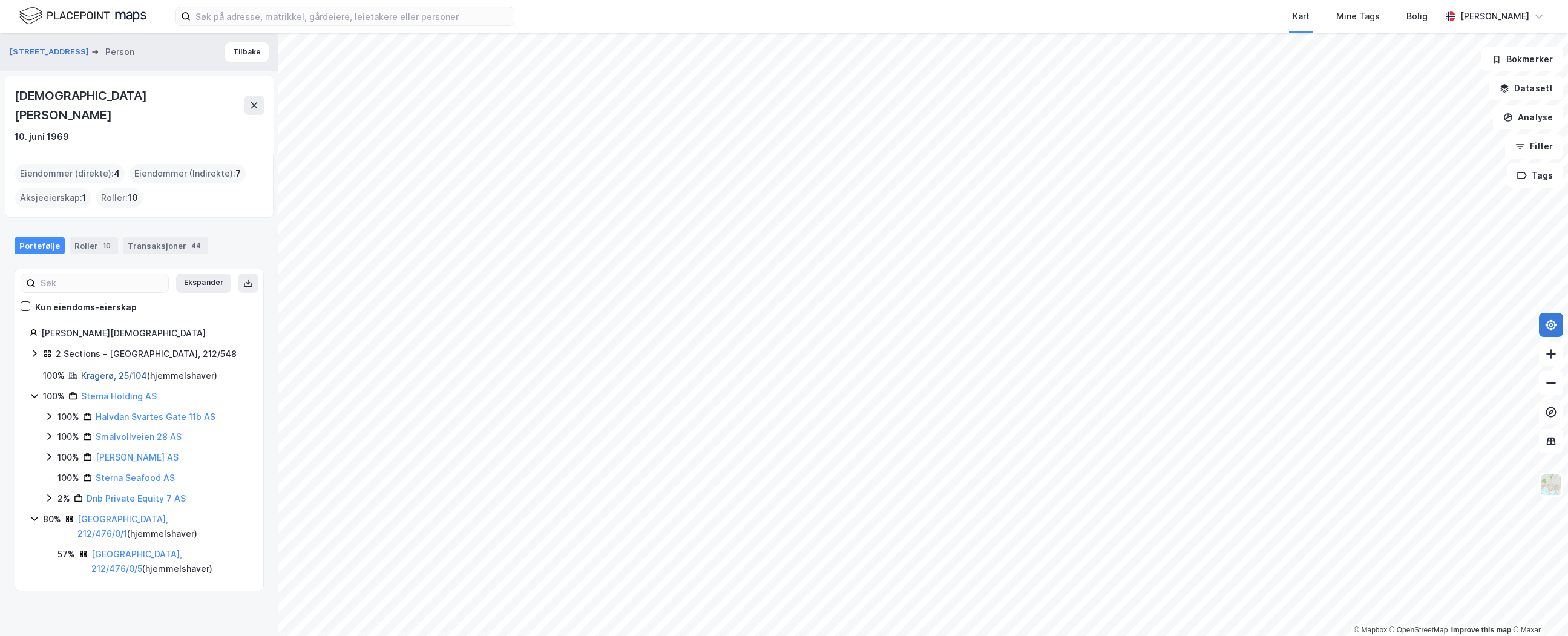
click at [126, 370] on link "Kragerø, 25/104" at bounding box center [113, 375] width 66 height 10
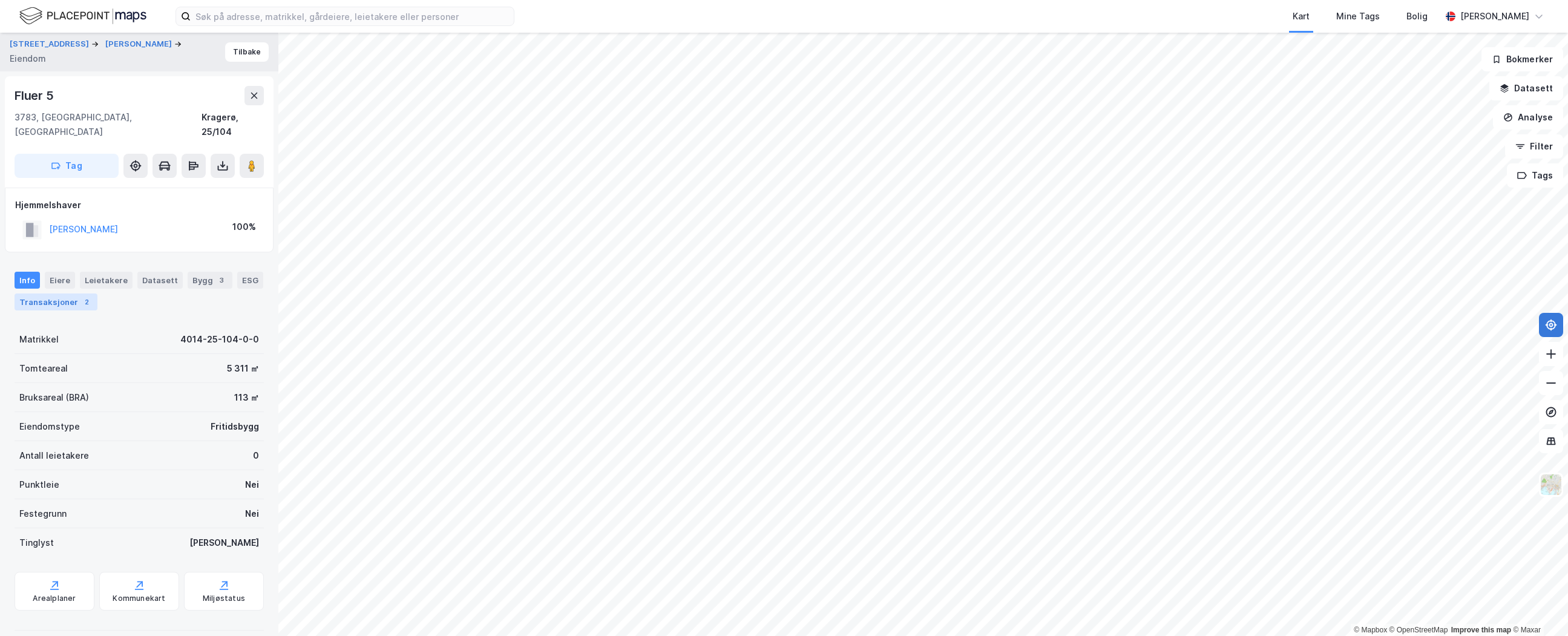
click at [81, 296] on div "2" at bounding box center [86, 302] width 12 height 12
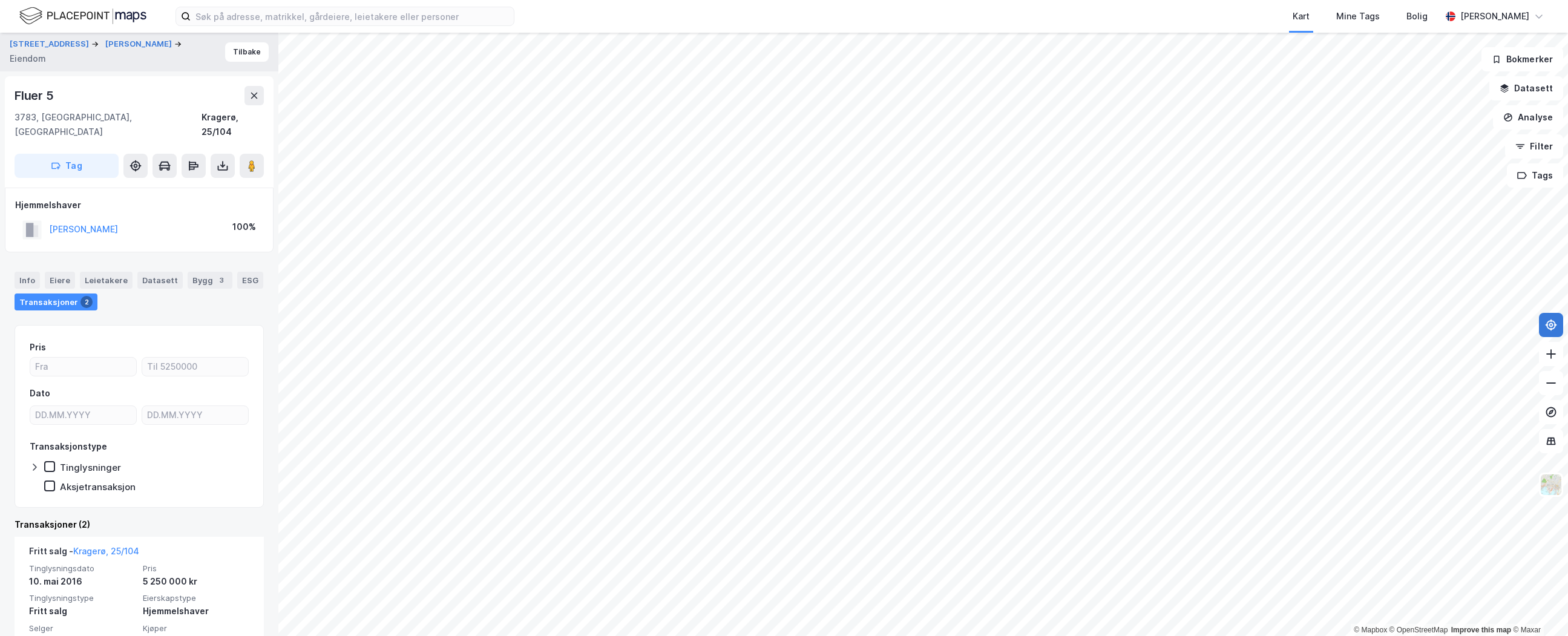
click at [187, 325] on div "Pris Dato Transaksjonstype Tinglysninger Aksjetransaksjon" at bounding box center [139, 416] width 250 height 182
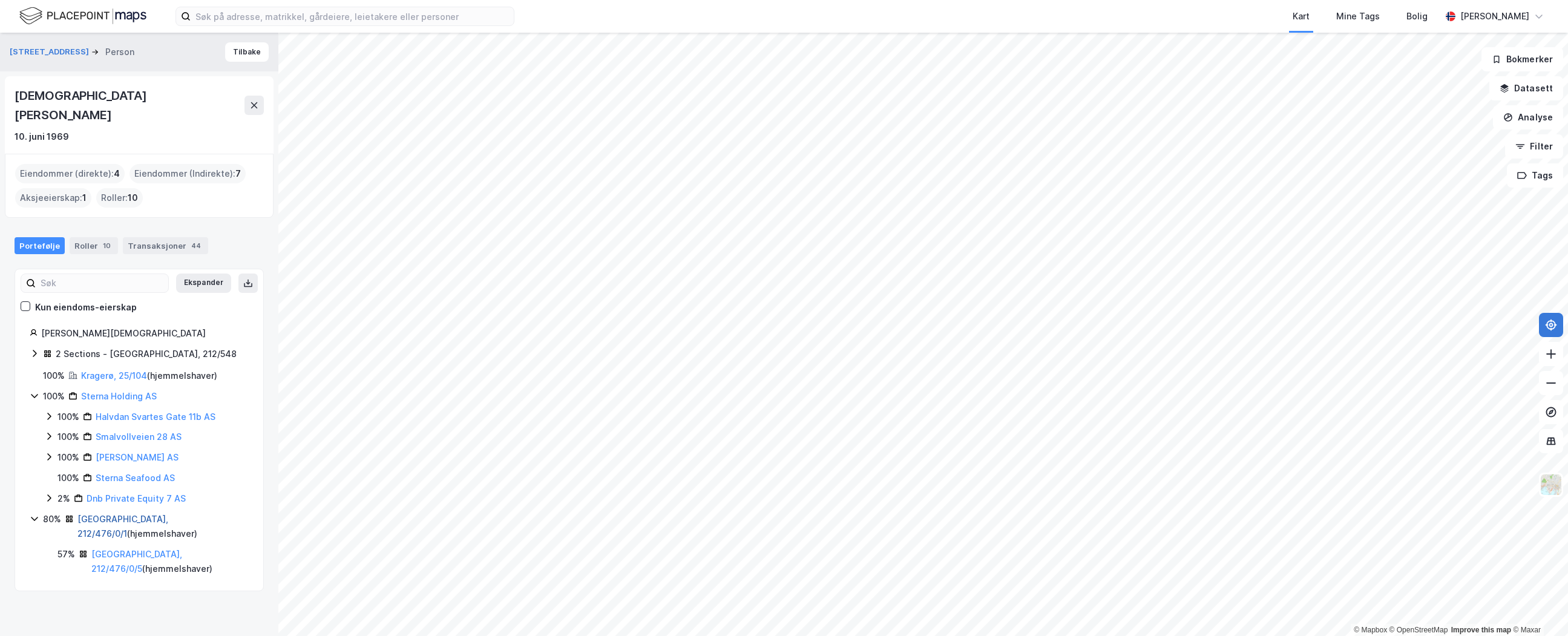
click at [121, 514] on link "Oslo, 212/476/0/1" at bounding box center [123, 526] width 91 height 25
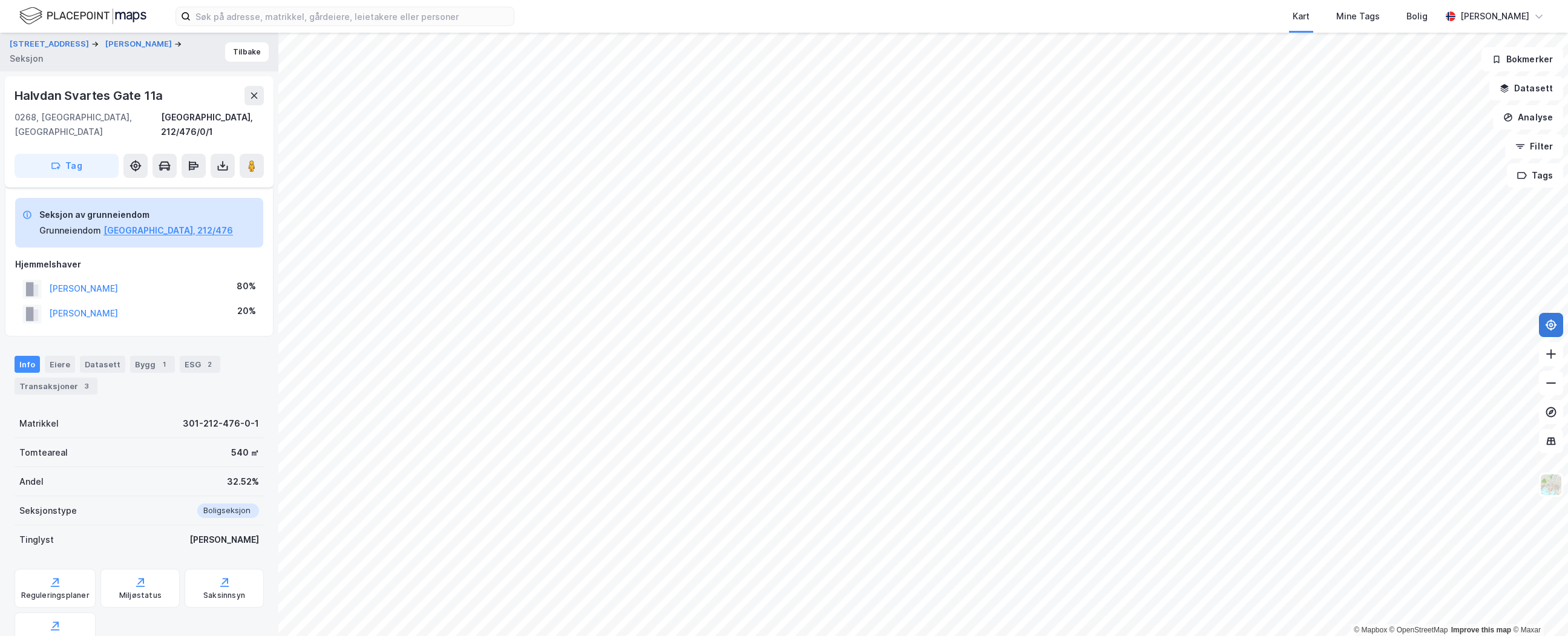
scroll to position [166, 0]
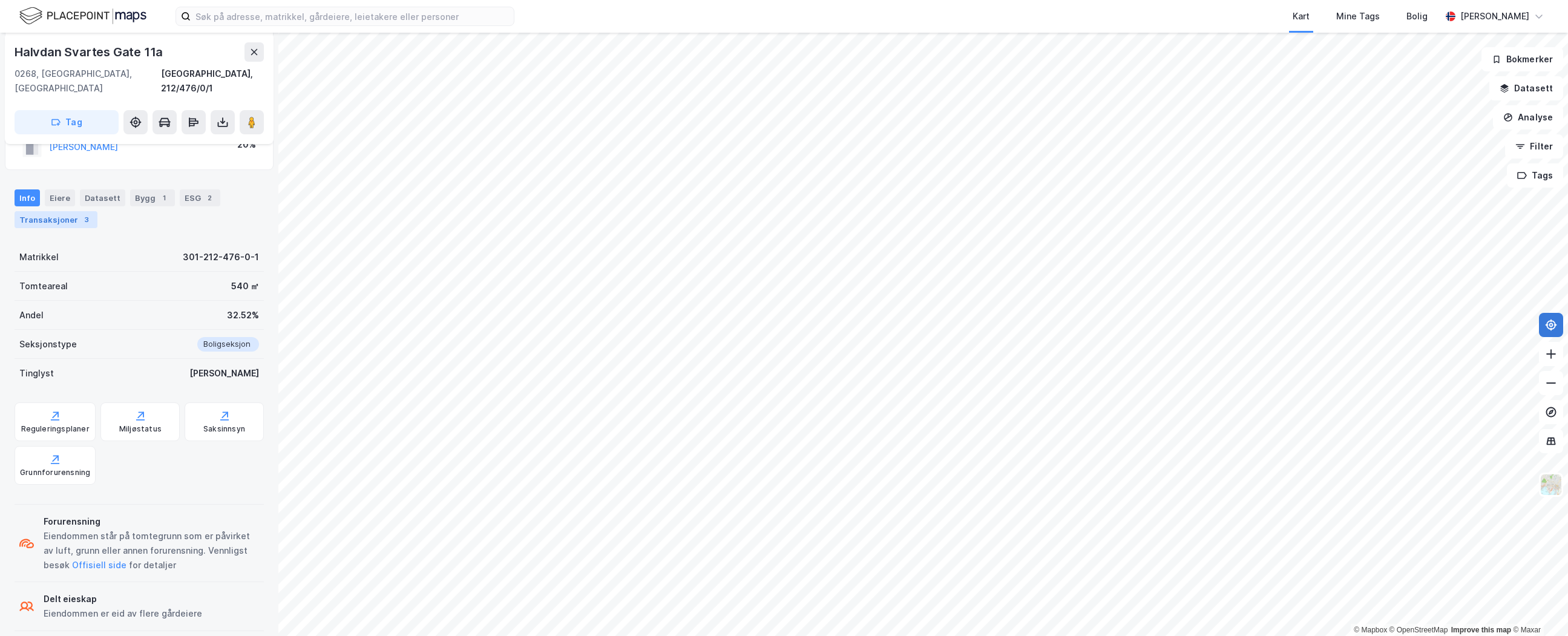
click at [67, 211] on div "Transaksjoner 3" at bounding box center [55, 219] width 83 height 17
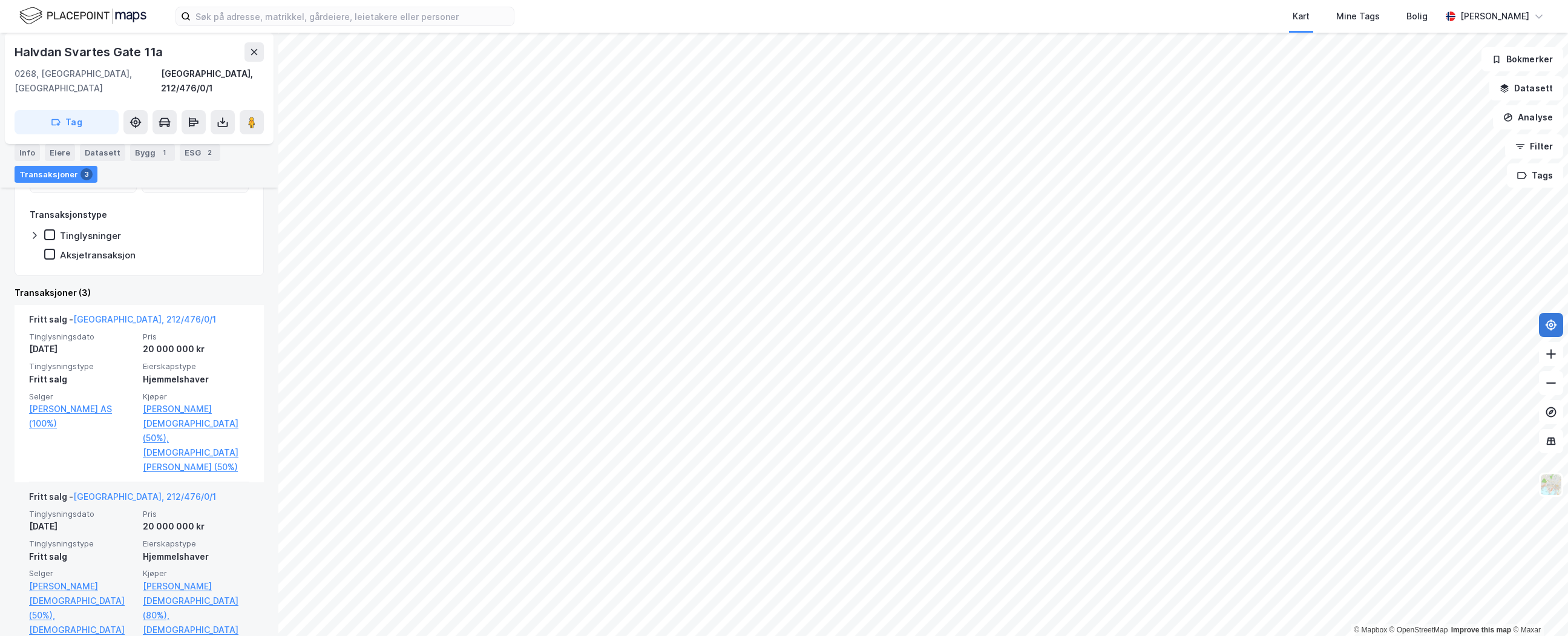
scroll to position [414, 0]
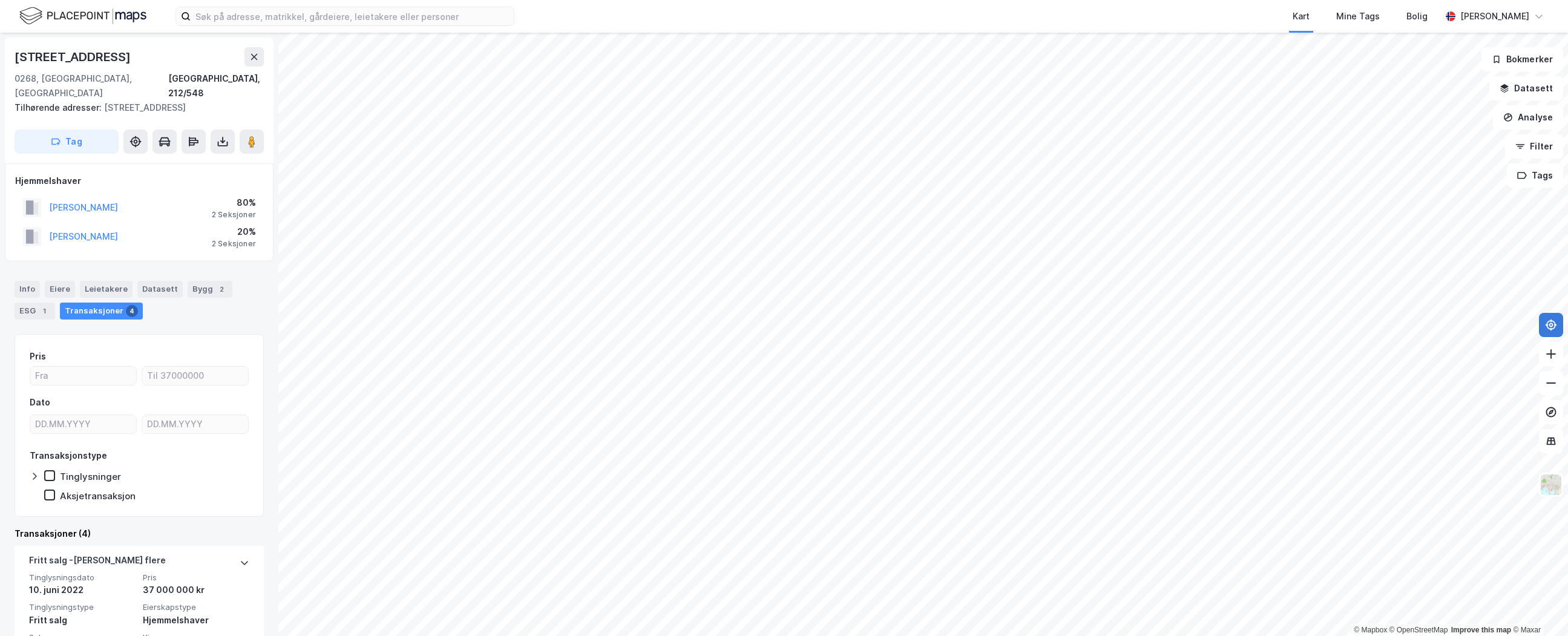
drag, startPoint x: 153, startPoint y: 54, endPoint x: 14, endPoint y: 56, distance: 139.0
click at [14, 56] on div "Kristinelundveien 16a" at bounding box center [139, 57] width 250 height 19
copy div "Kristinelundveien 16a"
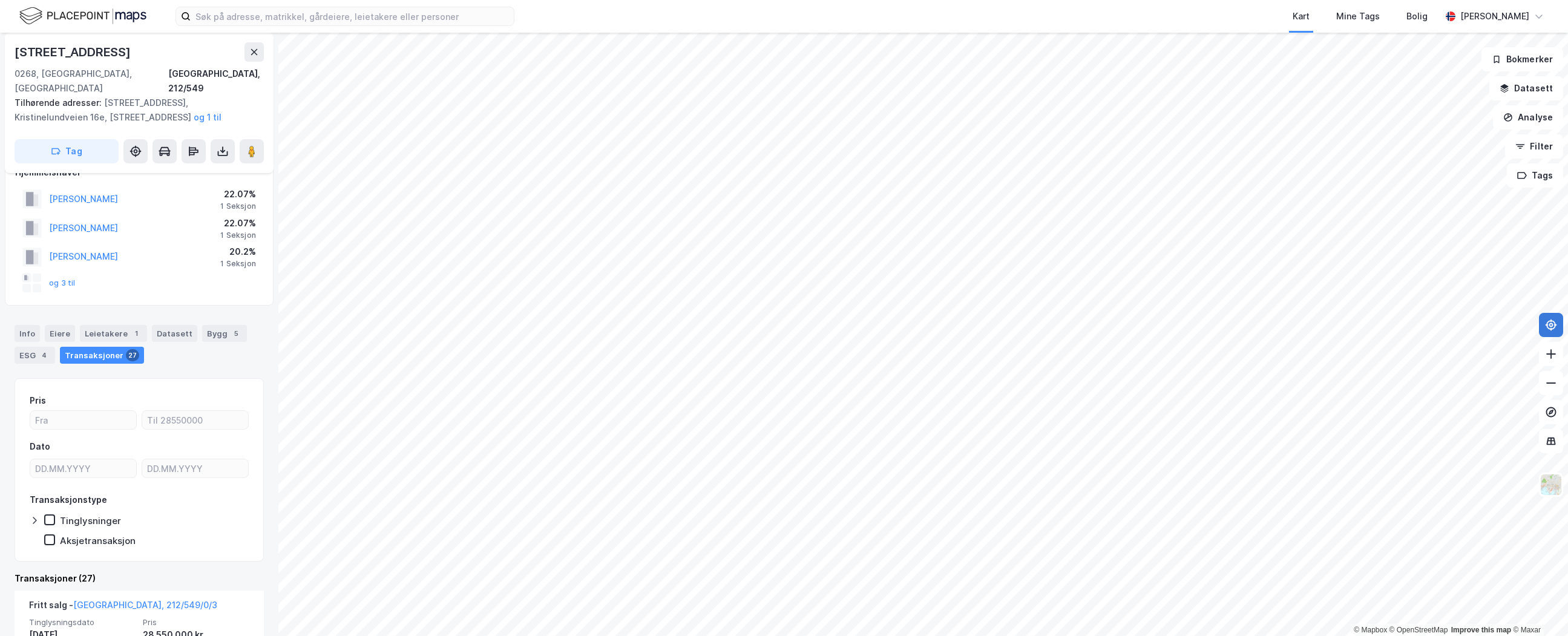
scroll to position [24, 0]
click at [0, 0] on button "og 3 til" at bounding box center [0, 0] width 0 height 0
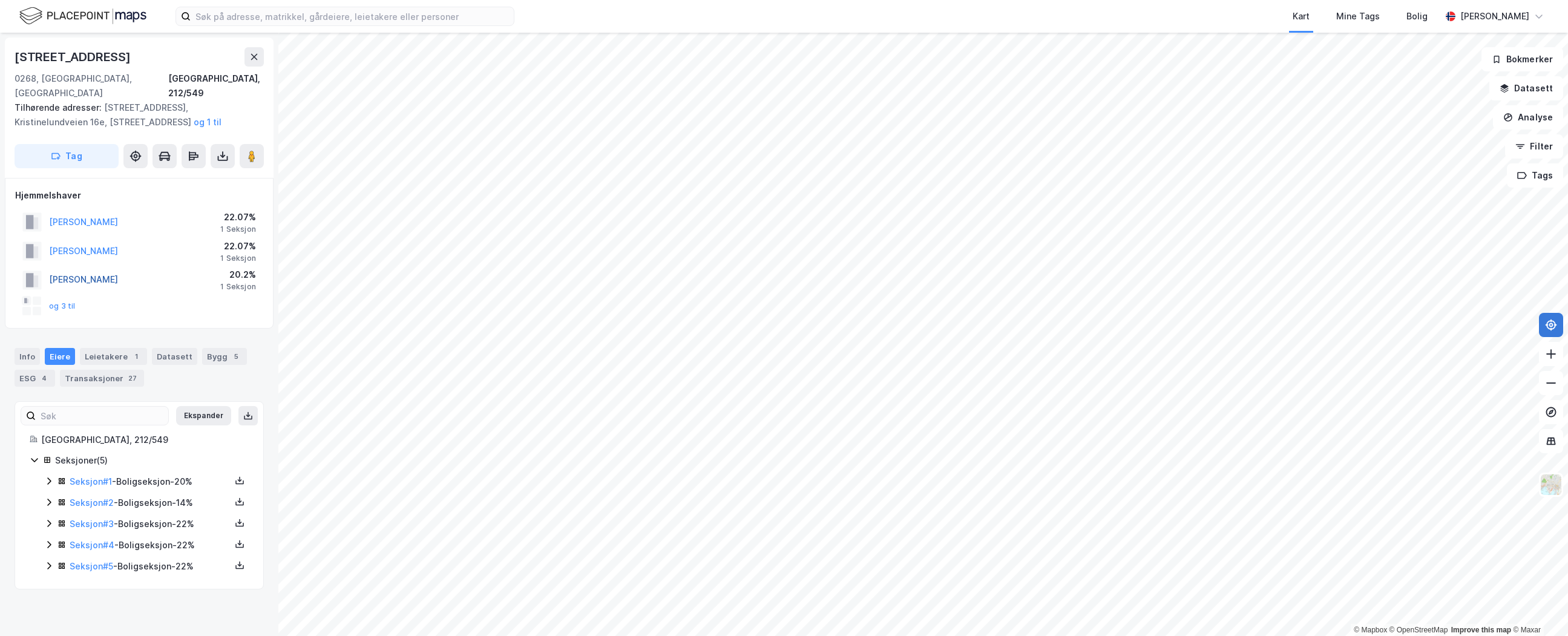
click at [0, 0] on button "PAUST AAGOT AMELN" at bounding box center [0, 0] width 0 height 0
click at [117, 369] on div "Transaksjoner 27" at bounding box center [102, 378] width 85 height 17
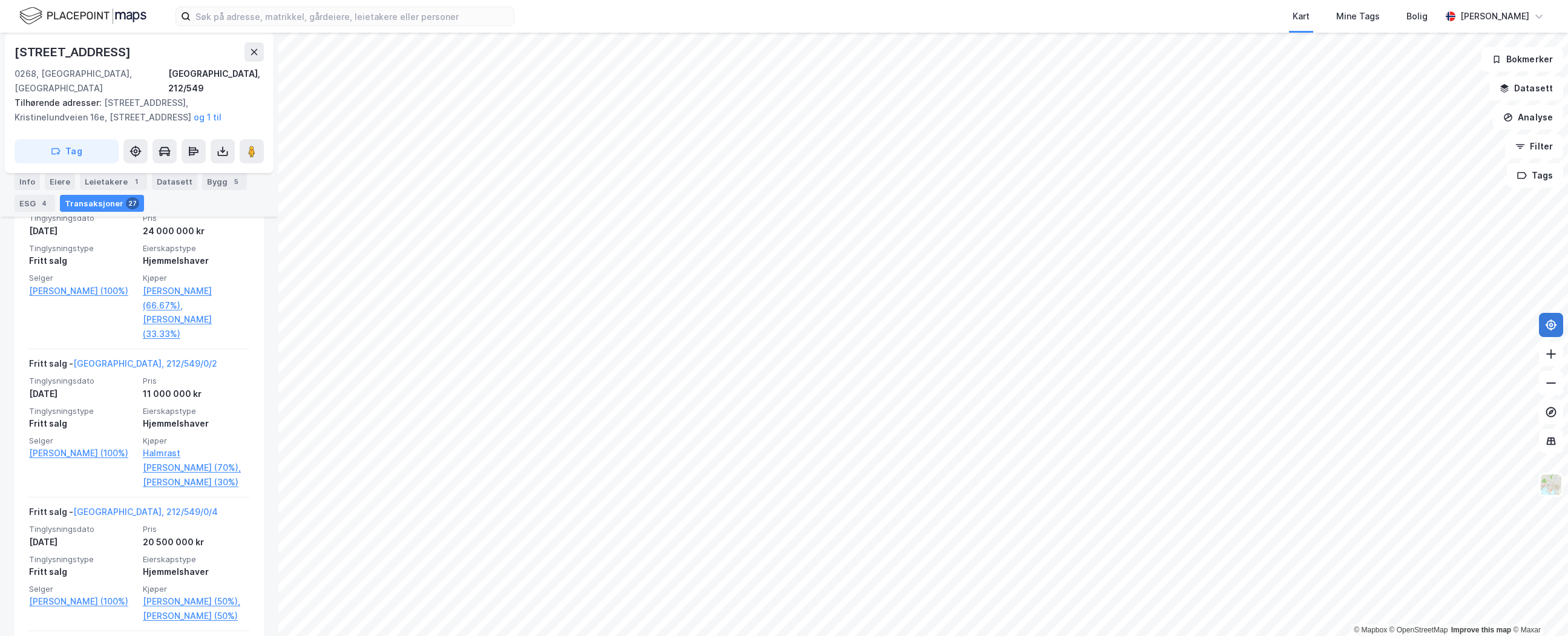
scroll to position [887, 0]
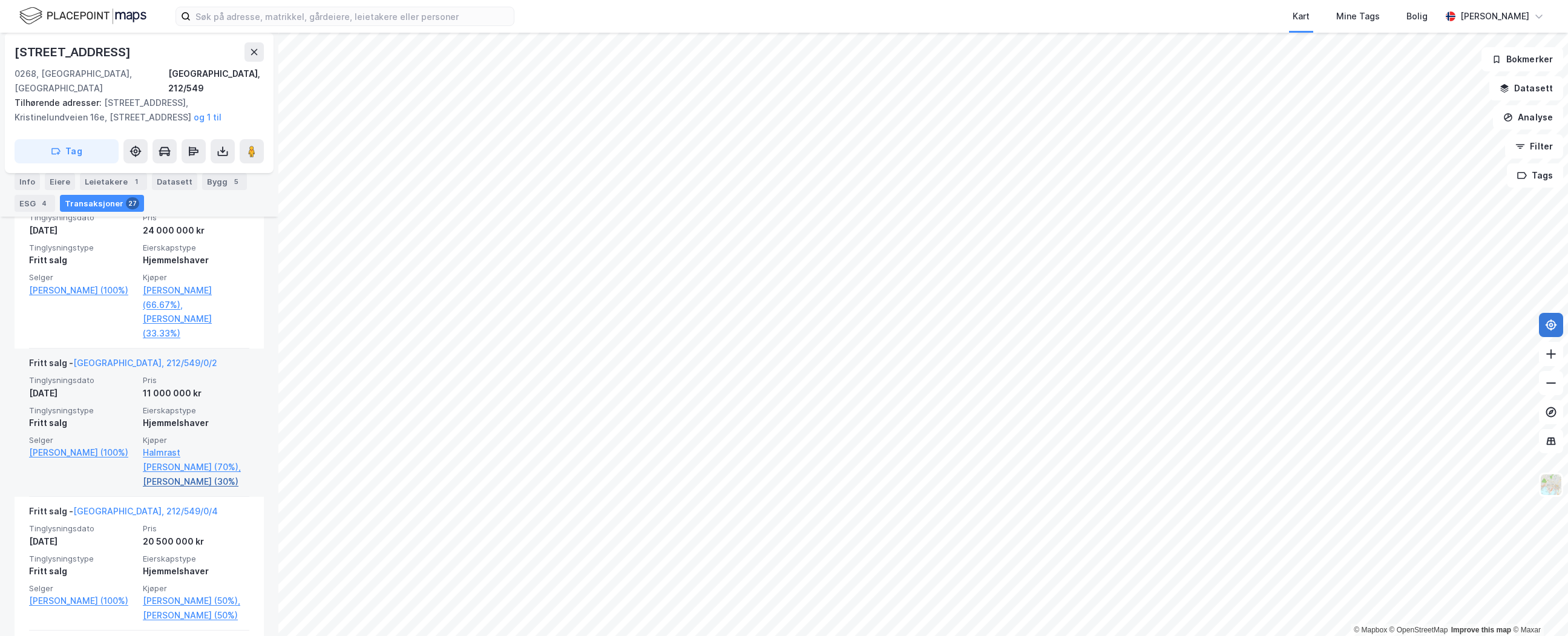
click at [168, 475] on link "Leonthin Victoria H (30%)" at bounding box center [196, 481] width 106 height 14
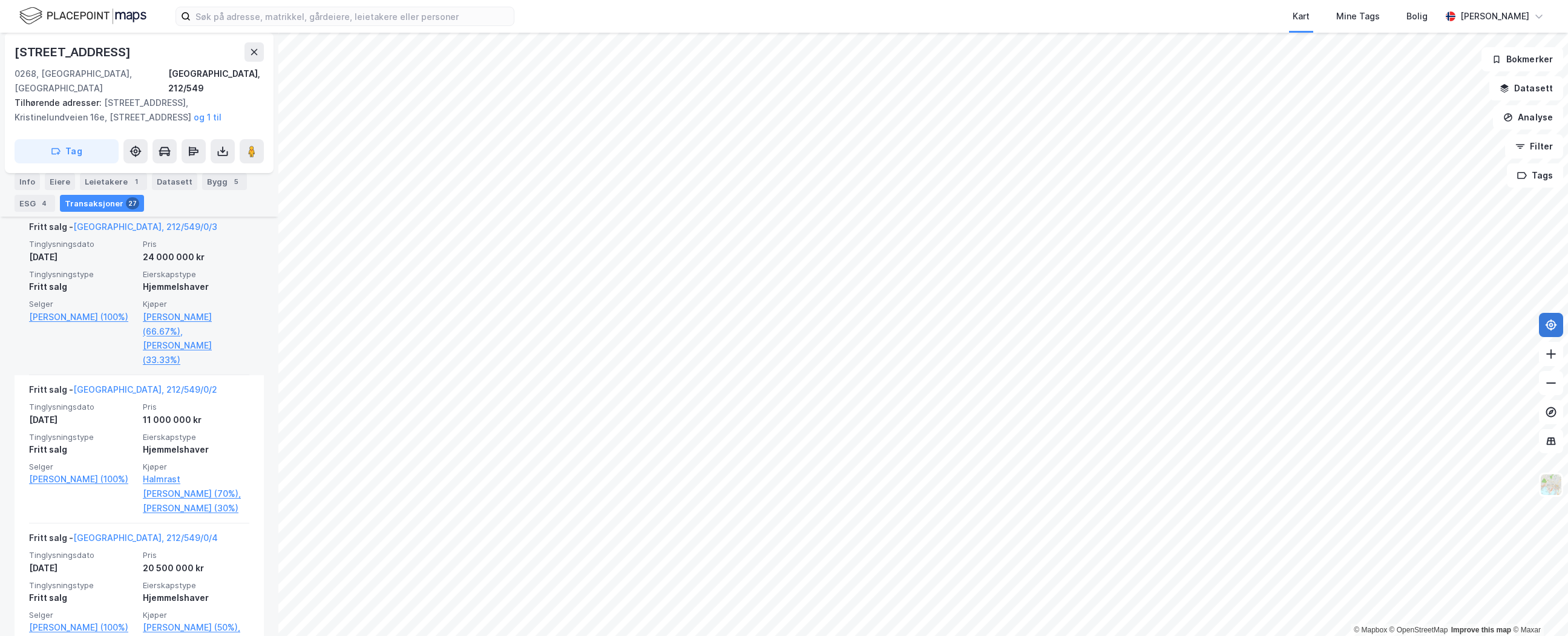
scroll to position [926, 0]
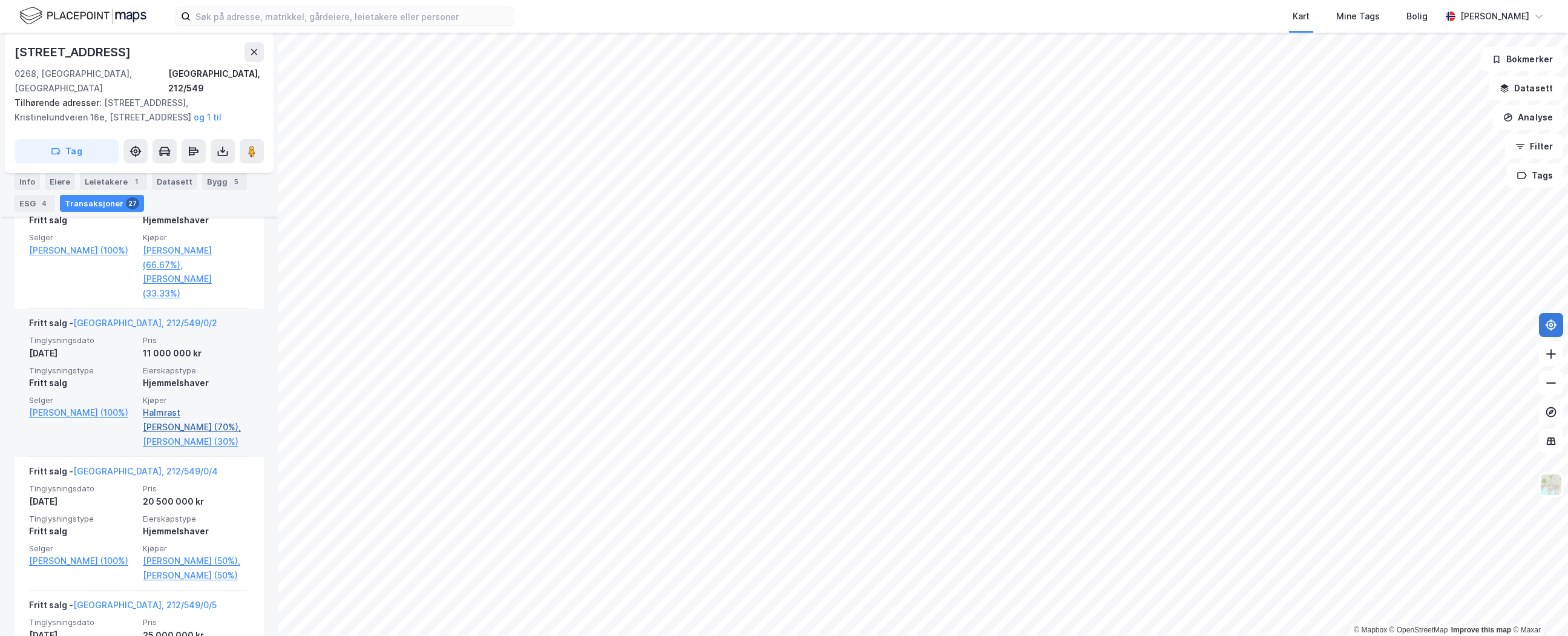
click at [213, 405] on link "Halmrast Lars Fredriksen (70%)," at bounding box center [196, 420] width 106 height 29
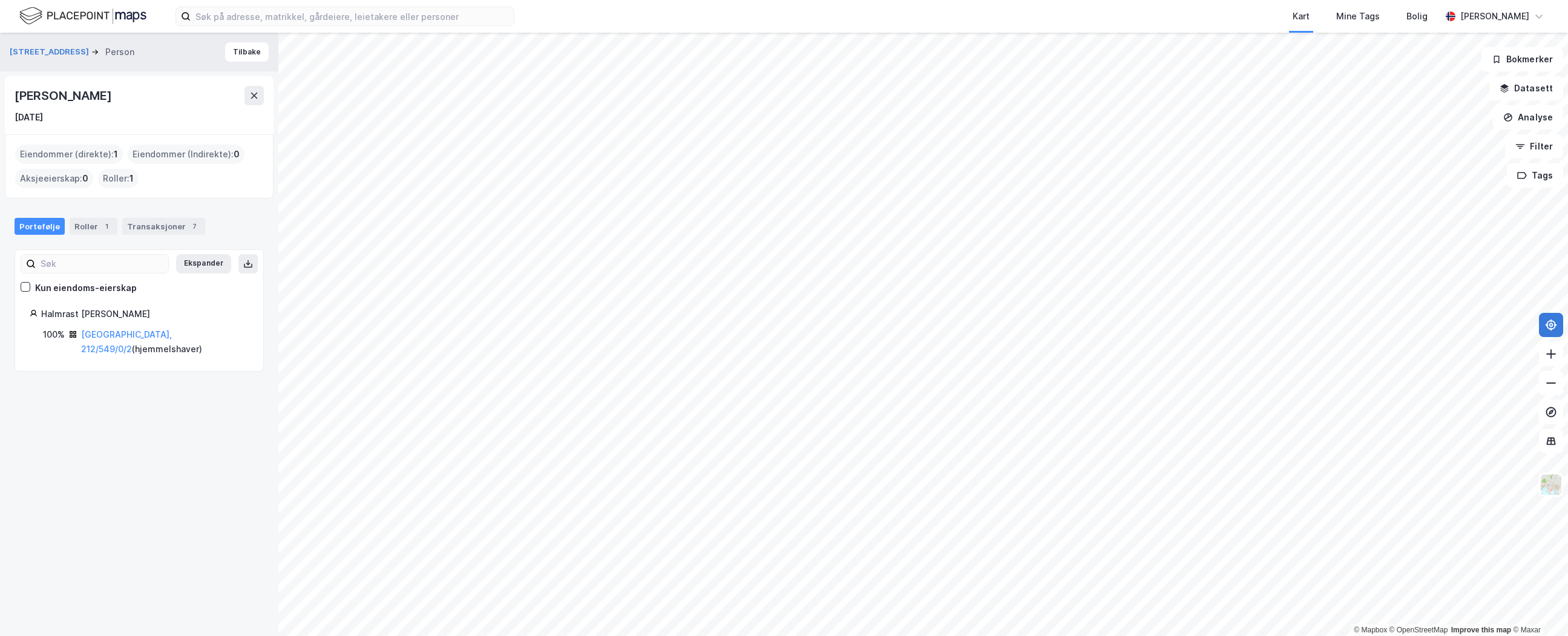
drag, startPoint x: 161, startPoint y: 98, endPoint x: 15, endPoint y: 91, distance: 146.2
click at [15, 91] on div "Lars Fredriksen Halmrast" at bounding box center [139, 95] width 250 height 19
copy div "Lars Fredriksen Halmrast"
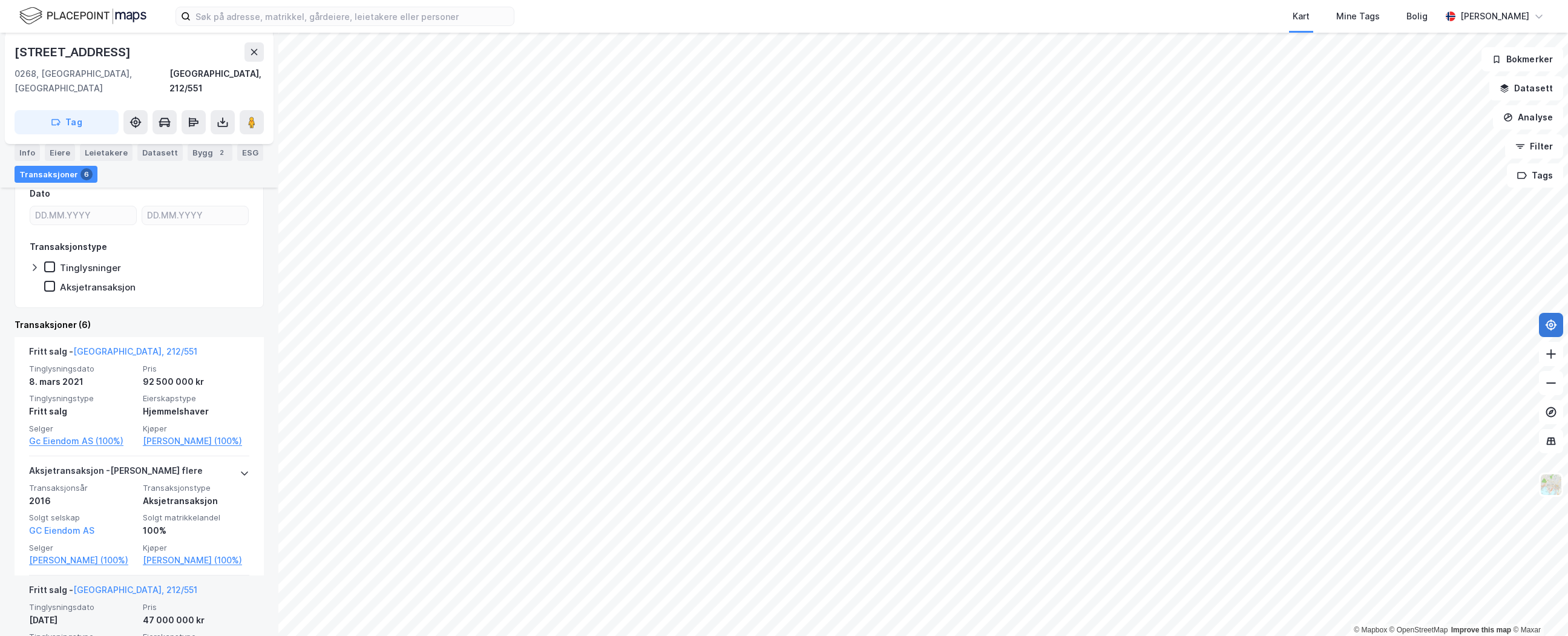
scroll to position [462, 0]
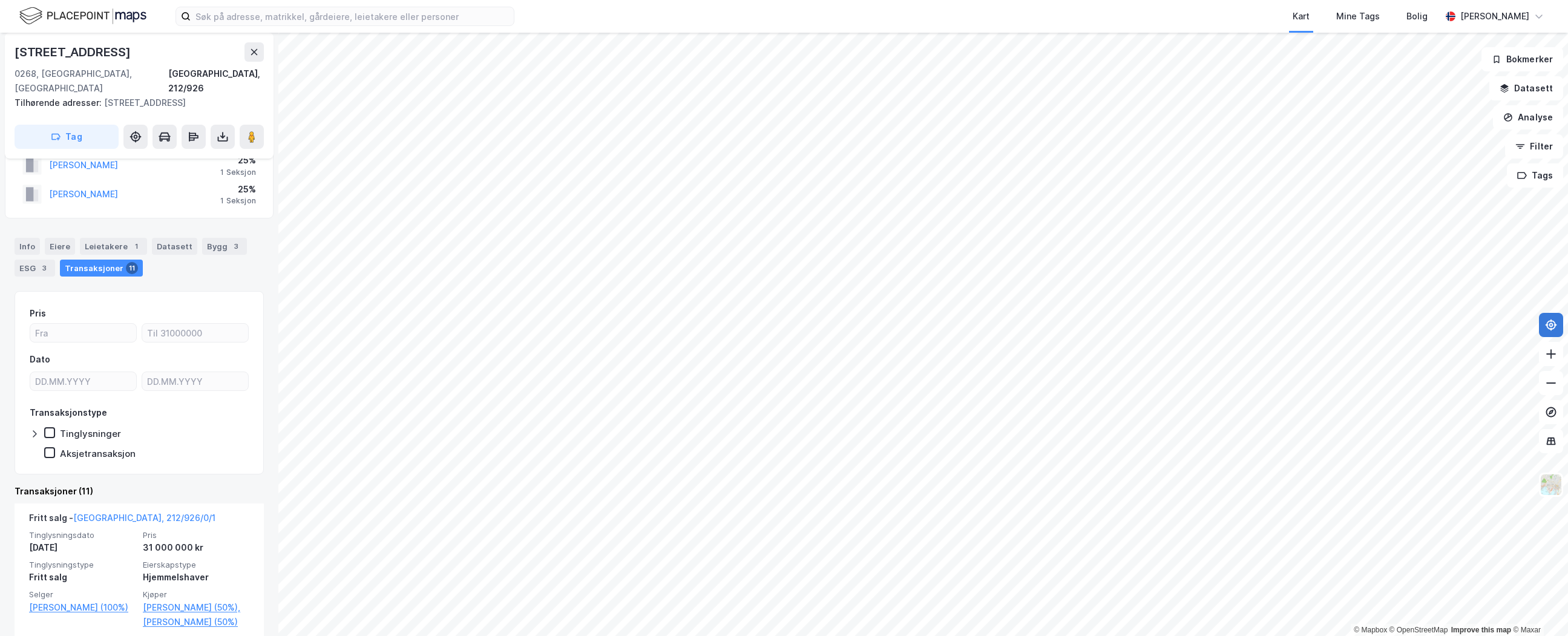
scroll to position [89, 0]
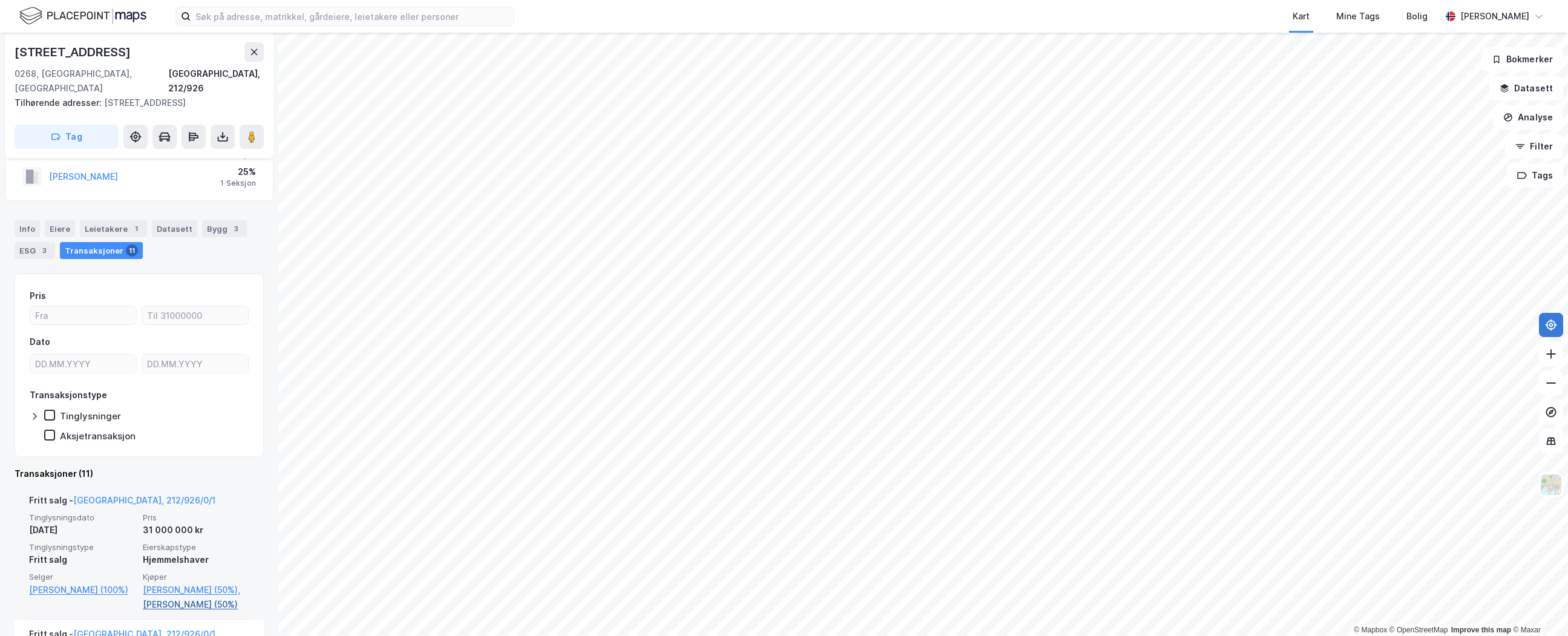
click at [230, 597] on link "Wold Timm Runar (50%)" at bounding box center [196, 604] width 106 height 14
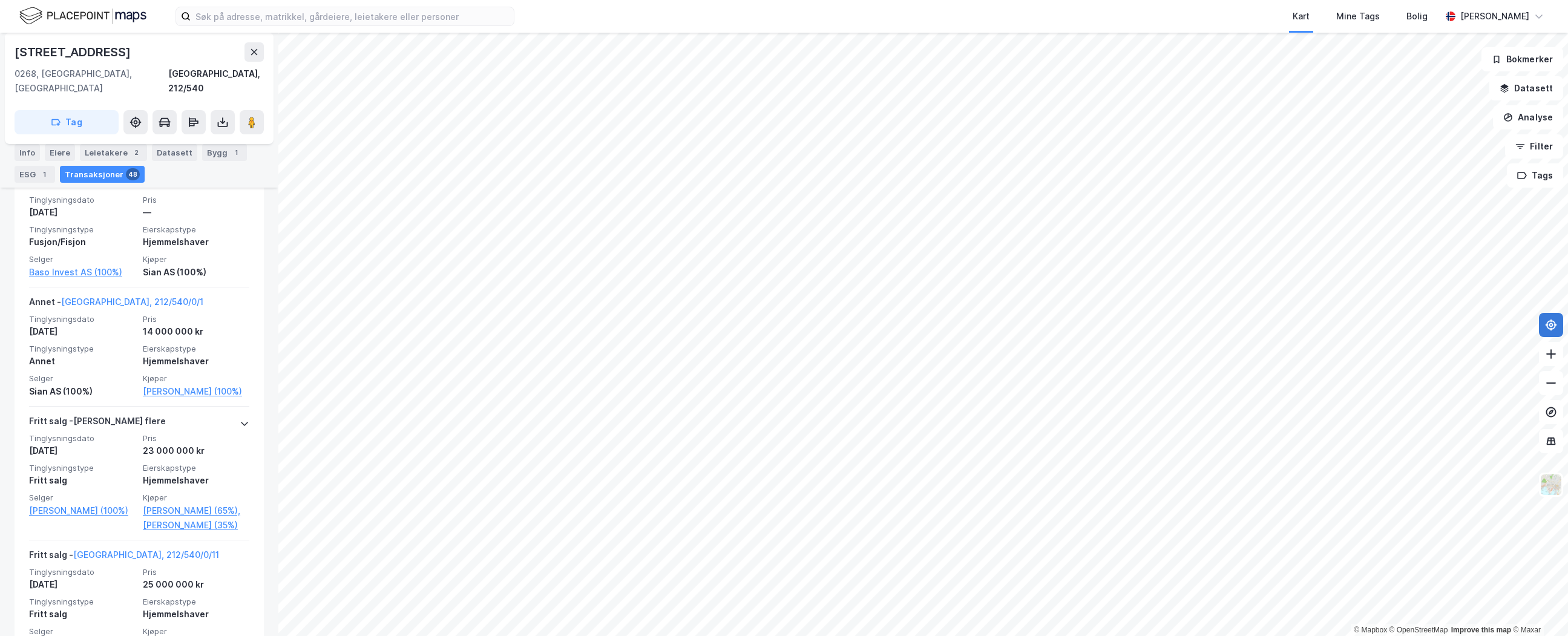
scroll to position [849, 0]
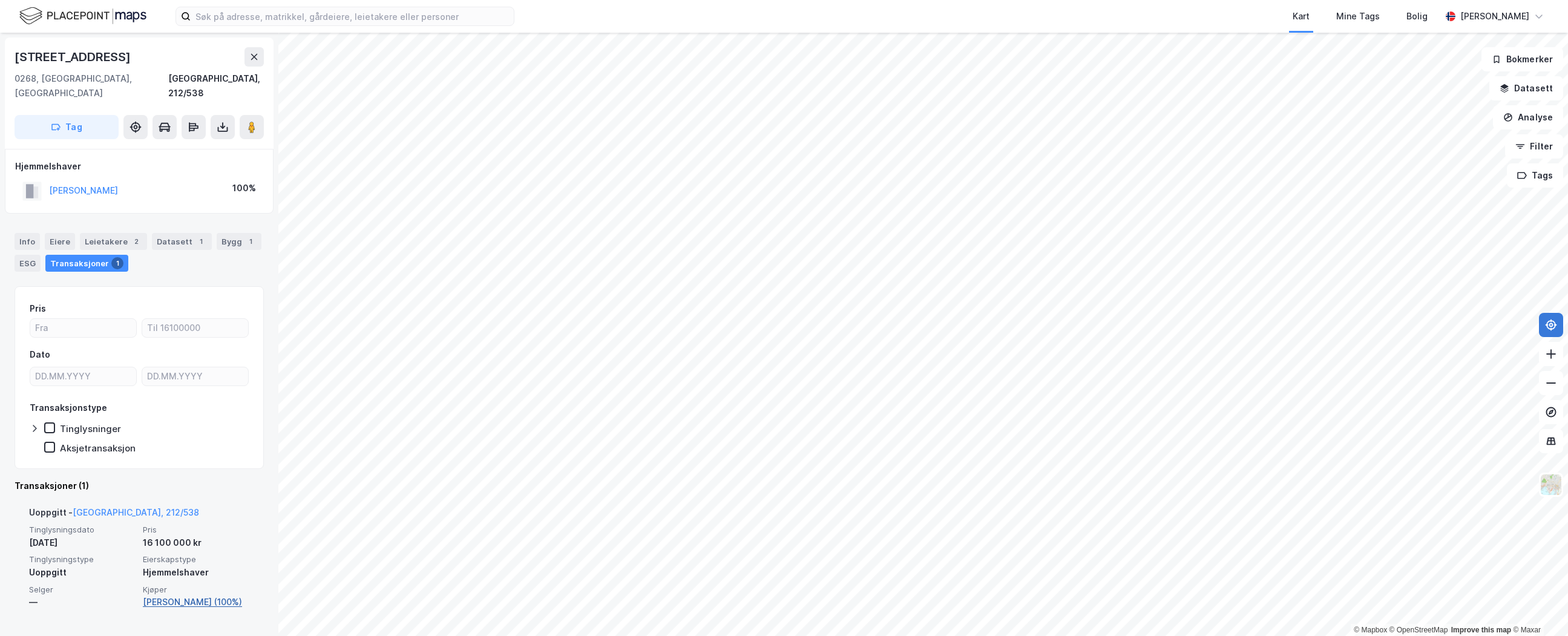
click at [212, 594] on link "Jensen Valter Christian (100%)" at bounding box center [196, 601] width 106 height 14
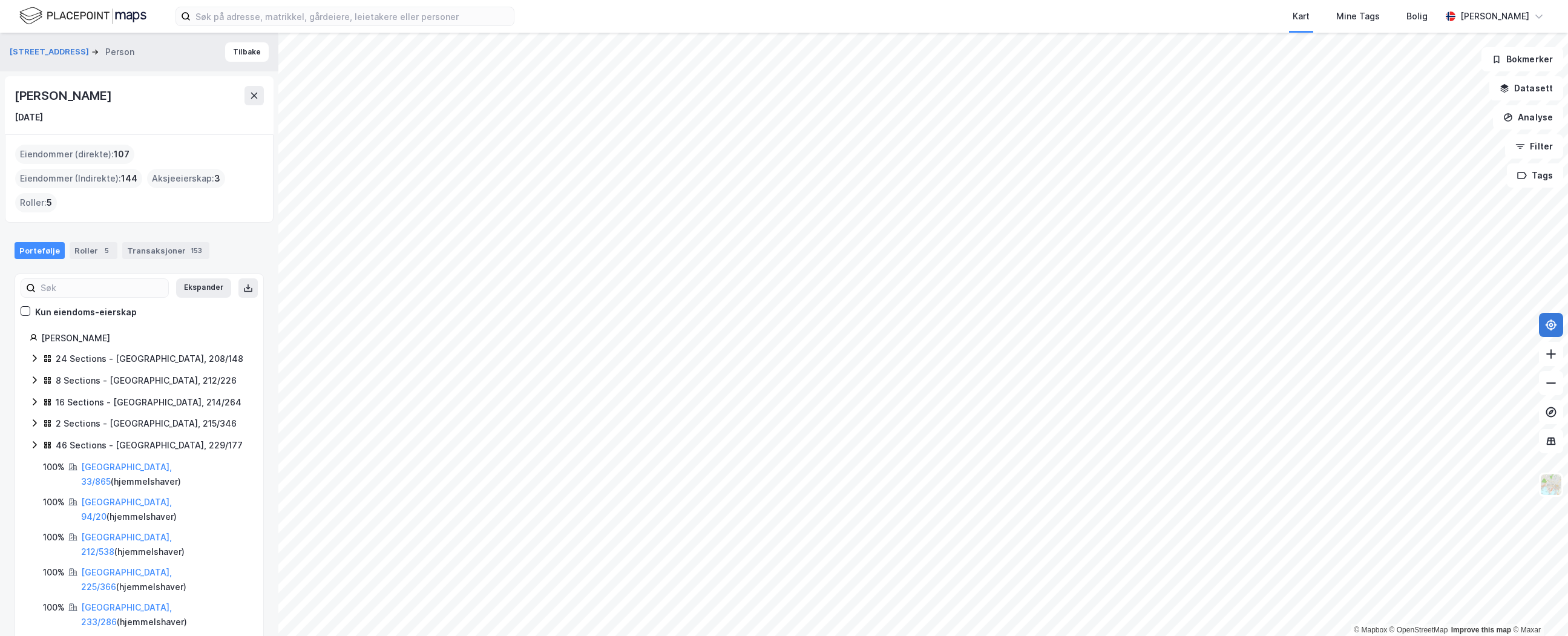
drag, startPoint x: 170, startPoint y: 94, endPoint x: 5, endPoint y: 96, distance: 165.0
click at [5, 96] on div "Valter Christian Jensen 18. mars 1949" at bounding box center [139, 104] width 269 height 58
copy div "Valter Christian Jensen"
